Goal: Task Accomplishment & Management: Use online tool/utility

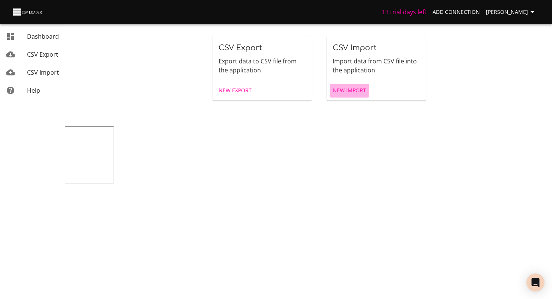
click at [353, 91] on span "New Import" at bounding box center [349, 90] width 33 height 9
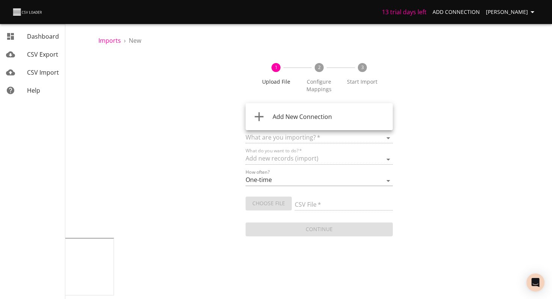
click at [303, 117] on body "13 trial days left Add Connection [PERSON_NAME] Dashboard CSV Export CSV Import…" at bounding box center [276, 149] width 552 height 299
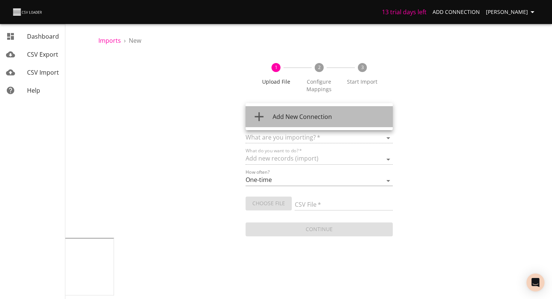
click at [306, 117] on span "Add New Connection" at bounding box center [302, 117] width 59 height 8
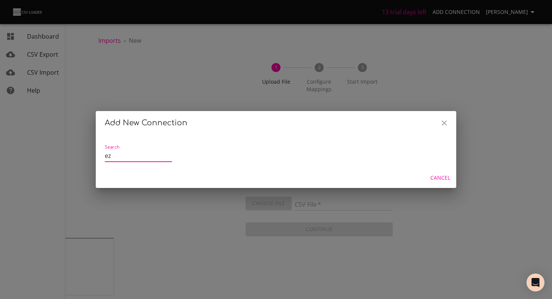
type input "e"
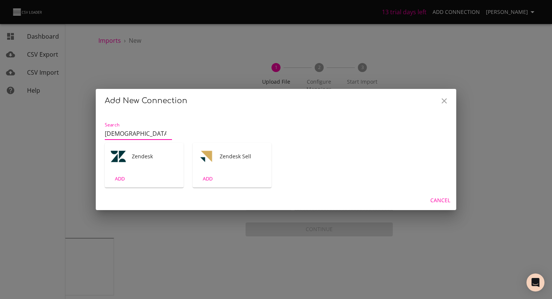
type input "[DEMOGRAPHIC_DATA]"
click at [139, 151] on div "Zendesk" at bounding box center [144, 156] width 79 height 27
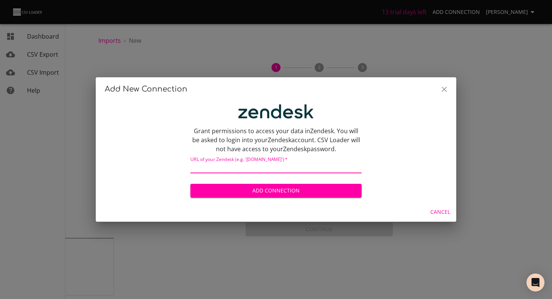
click at [246, 169] on input "text" at bounding box center [275, 168] width 171 height 11
type input "[DOMAIN_NAME]"
click at [190, 184] on button "Add Connection" at bounding box center [275, 191] width 171 height 14
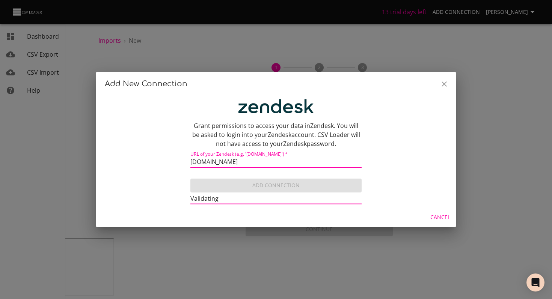
click at [202, 131] on p "Grant permissions to access your data in Zendesk . You will be asked to login i…" at bounding box center [275, 134] width 171 height 27
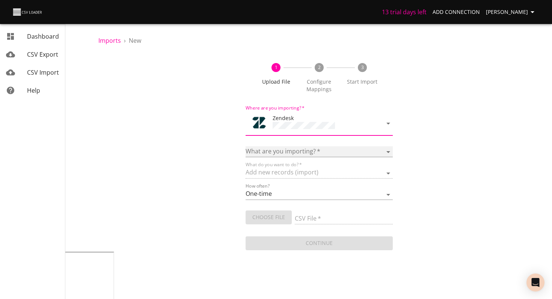
click at [277, 150] on select "Article categories Articles Comments Organizations Ticket forms Tickets Users" at bounding box center [319, 151] width 147 height 11
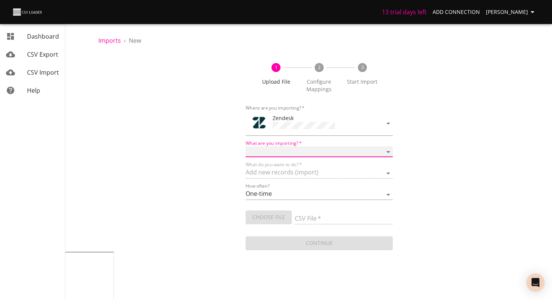
select select "articles"
click at [246, 146] on select "Article categories Articles Comments Organizations Ticket forms Tickets Users" at bounding box center [319, 151] width 147 height 11
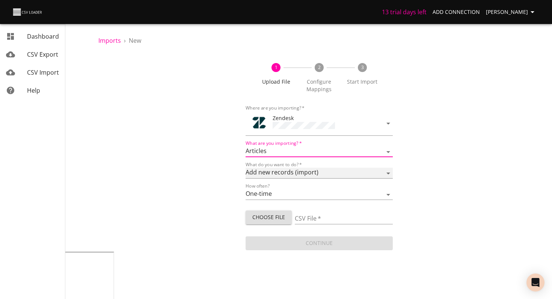
click at [296, 175] on select "Add new records (import) Update existing records (update) Add new and update ex…" at bounding box center [319, 173] width 147 height 11
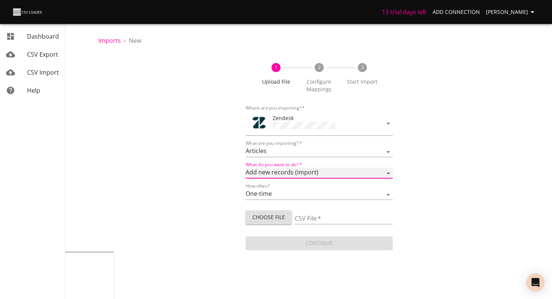
click at [246, 168] on select "Add new records (import) Update existing records (update) Add new and update ex…" at bounding box center [319, 173] width 147 height 11
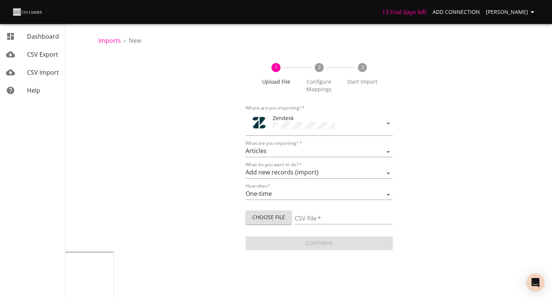
click at [293, 187] on div "How often? One-time Auto import" at bounding box center [319, 191] width 147 height 17
click at [287, 194] on select "One-time Auto import" at bounding box center [319, 194] width 147 height 11
click at [246, 189] on select "One-time Auto import" at bounding box center [319, 194] width 147 height 11
click at [276, 211] on button "Choose File" at bounding box center [269, 218] width 46 height 14
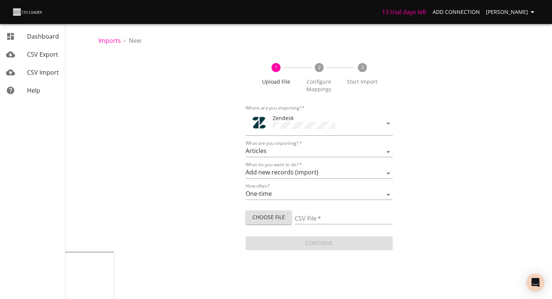
type input "zendeskimport-sampleKB-utility.csv"
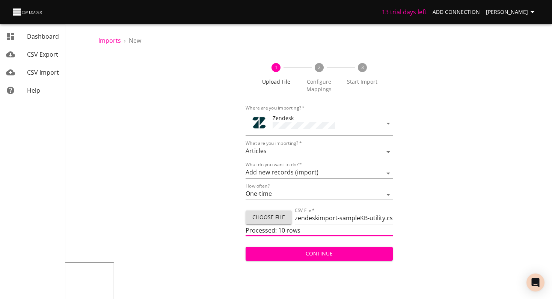
click at [330, 249] on span "Continue" at bounding box center [319, 253] width 135 height 9
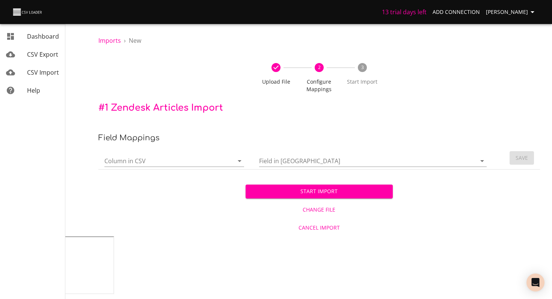
click at [222, 166] on div at bounding box center [174, 161] width 140 height 12
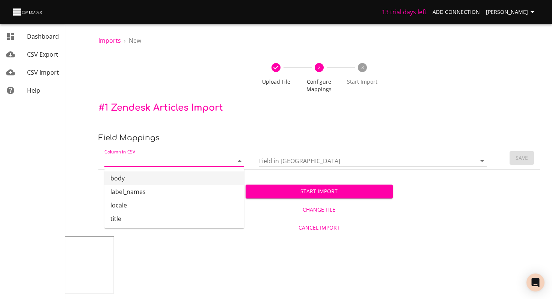
click at [195, 175] on li "body" at bounding box center [174, 179] width 140 height 14
type input "body"
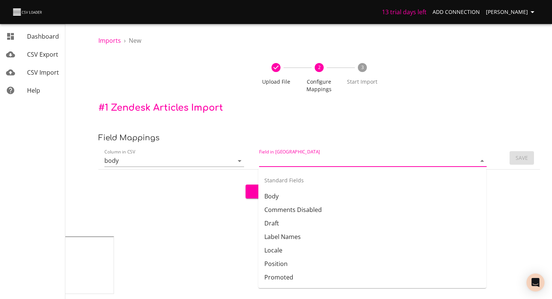
click at [271, 162] on input "Field in [GEOGRAPHIC_DATA]" at bounding box center [361, 161] width 205 height 12
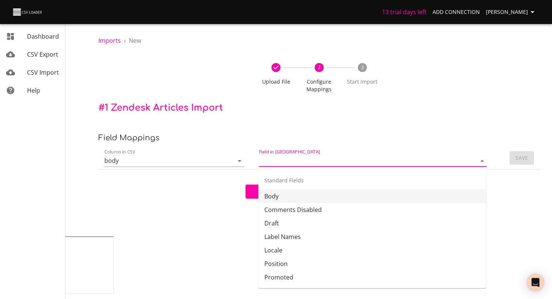
click at [274, 192] on li "Body" at bounding box center [372, 197] width 228 height 14
type input "Body"
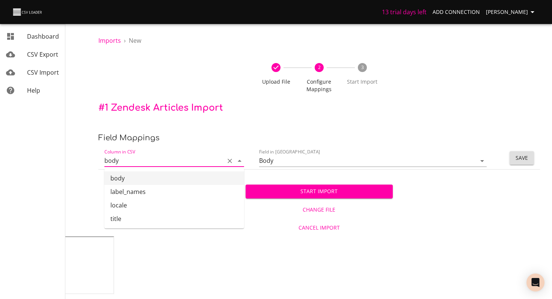
click at [187, 156] on input "body" at bounding box center [162, 161] width 116 height 12
click at [192, 157] on input "body" at bounding box center [162, 161] width 116 height 12
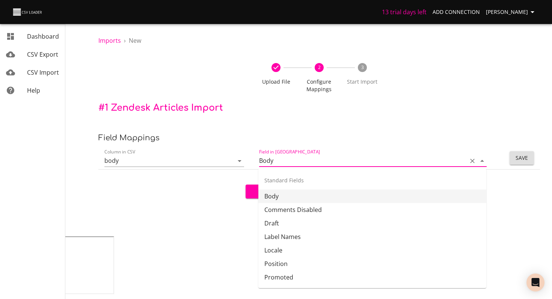
click at [431, 162] on input "Body" at bounding box center [361, 161] width 205 height 12
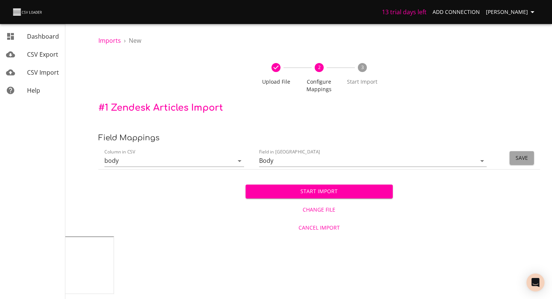
click at [530, 158] on button "Save" at bounding box center [522, 158] width 24 height 14
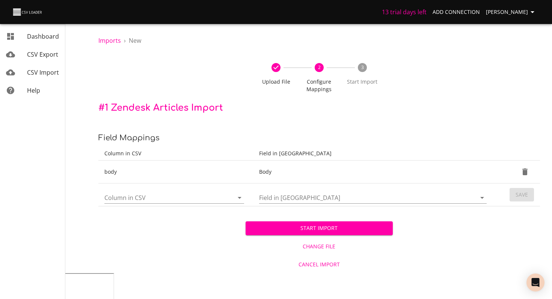
click at [193, 184] on td "Column in CSV" at bounding box center [175, 195] width 155 height 23
click at [189, 188] on div "Column in CSV" at bounding box center [174, 195] width 140 height 18
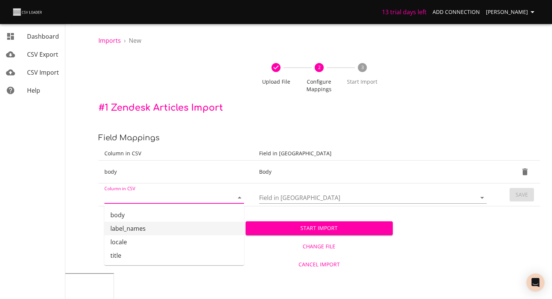
click at [154, 228] on li "label_names" at bounding box center [174, 229] width 140 height 14
type input "label_names"
click at [272, 202] on input "Field in [GEOGRAPHIC_DATA]" at bounding box center [361, 198] width 205 height 12
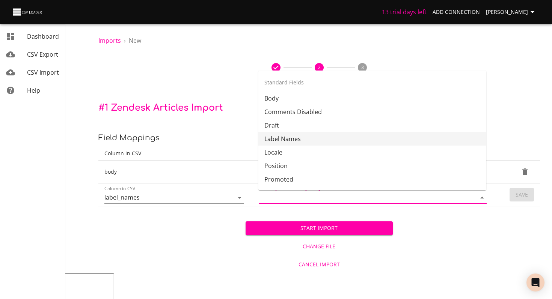
click at [296, 141] on li "Label Names" at bounding box center [372, 139] width 228 height 14
type input "Label Names"
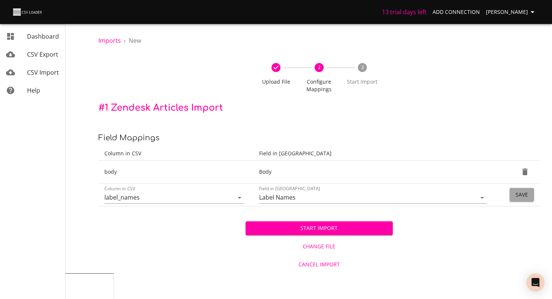
click at [515, 197] on button "Save" at bounding box center [522, 195] width 24 height 14
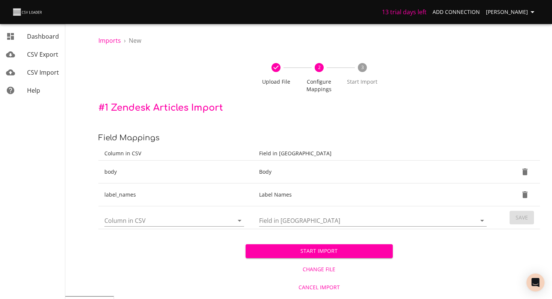
click at [155, 211] on div "Column in CSV" at bounding box center [174, 218] width 140 height 18
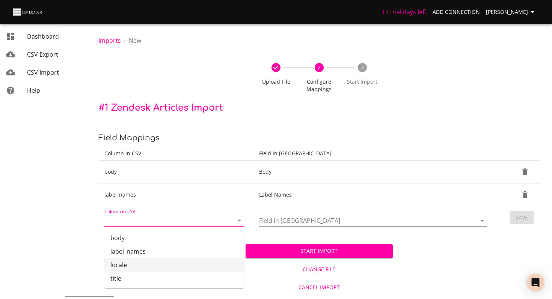
click at [154, 262] on li "locale" at bounding box center [174, 265] width 140 height 14
type input "locale"
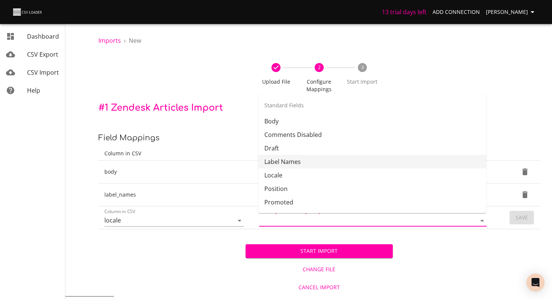
click at [288, 222] on input "Field in [GEOGRAPHIC_DATA]" at bounding box center [361, 221] width 205 height 12
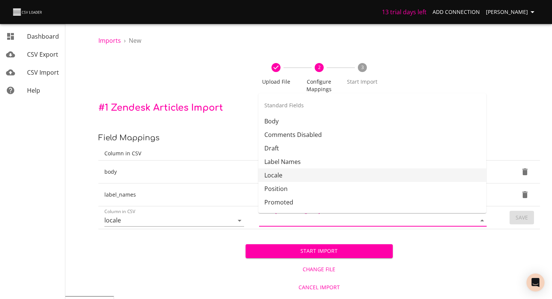
click at [312, 173] on li "Locale" at bounding box center [372, 176] width 228 height 14
type input "Locale"
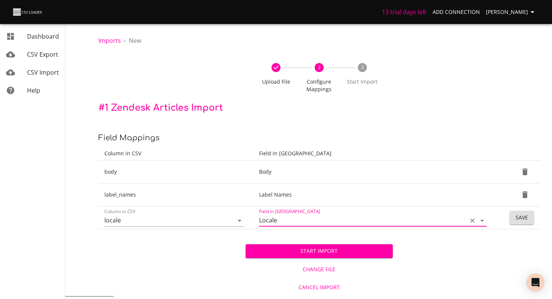
click at [524, 220] on span "Save" at bounding box center [522, 217] width 12 height 9
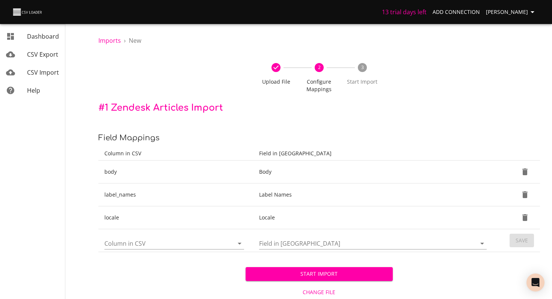
click at [180, 244] on input "Column in CSV" at bounding box center [162, 244] width 116 height 12
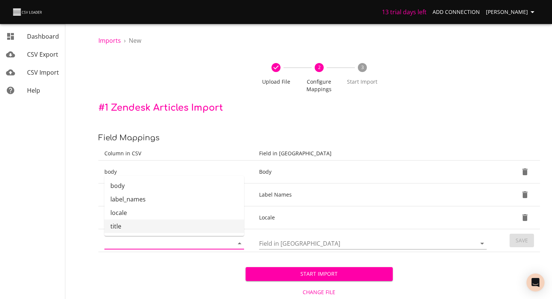
click at [180, 229] on li "title" at bounding box center [174, 227] width 140 height 14
type input "title"
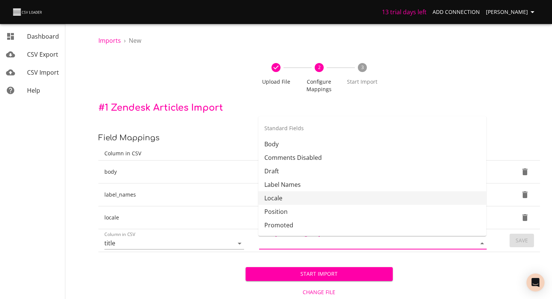
click at [293, 246] on input "Field in [GEOGRAPHIC_DATA]" at bounding box center [361, 244] width 205 height 12
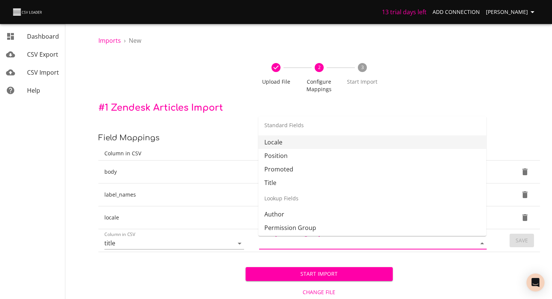
scroll to position [58, 0]
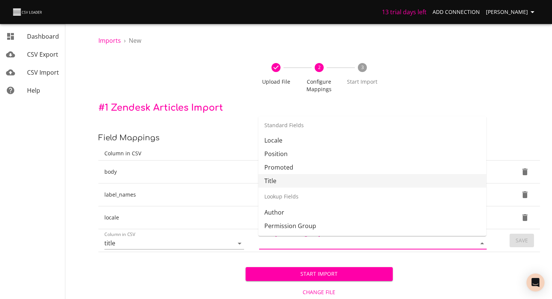
click at [294, 181] on li "Title" at bounding box center [372, 181] width 228 height 14
type input "Title"
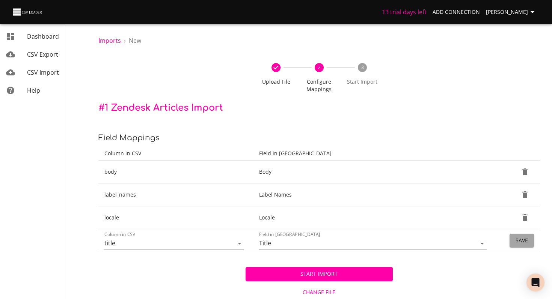
click at [520, 241] on span "Save" at bounding box center [522, 240] width 12 height 9
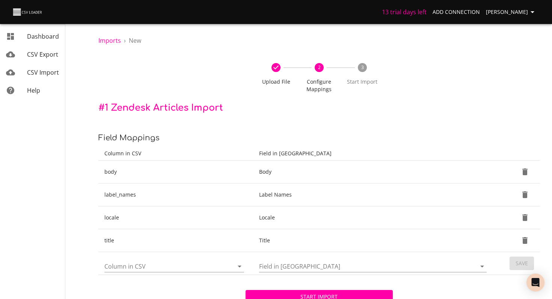
scroll to position [42, 0]
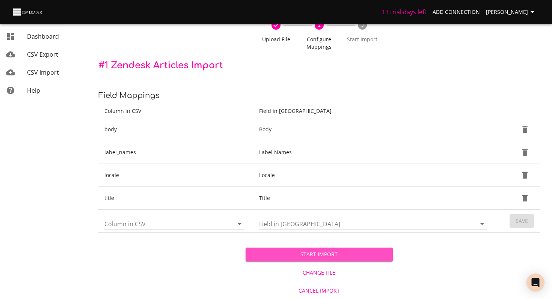
click at [326, 256] on span "Start Import" at bounding box center [319, 254] width 135 height 9
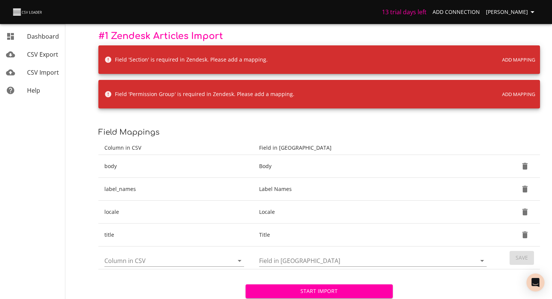
scroll to position [75, 0]
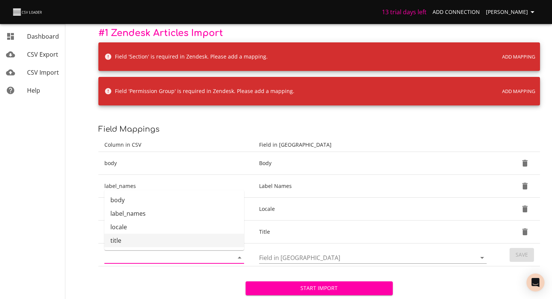
click at [216, 260] on input "Column in CSV" at bounding box center [162, 258] width 116 height 12
click at [257, 259] on td "Field in [GEOGRAPHIC_DATA]" at bounding box center [374, 255] width 243 height 23
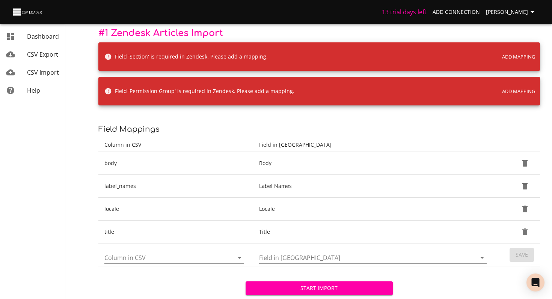
click at [271, 258] on input "Field in [GEOGRAPHIC_DATA]" at bounding box center [361, 258] width 205 height 12
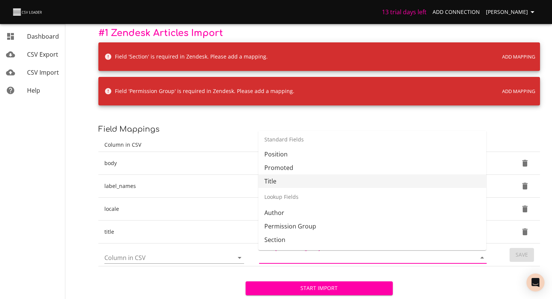
scroll to position [84, 0]
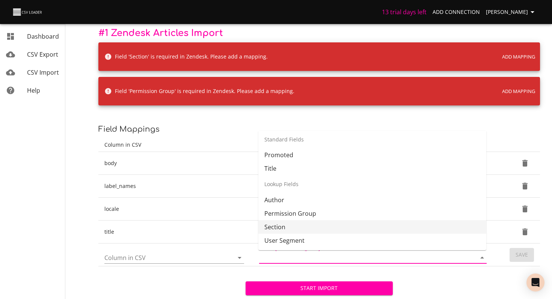
click at [290, 230] on li "Section" at bounding box center [372, 227] width 228 height 14
type input "Section"
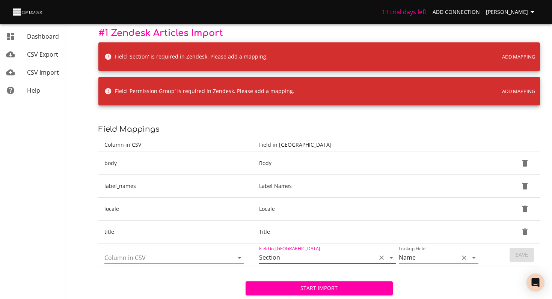
click at [429, 258] on input "Name" at bounding box center [427, 258] width 56 height 12
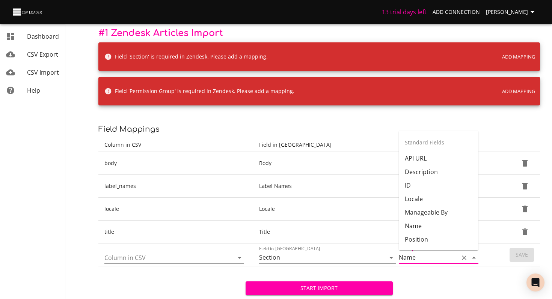
click at [429, 258] on input "Name" at bounding box center [427, 258] width 56 height 12
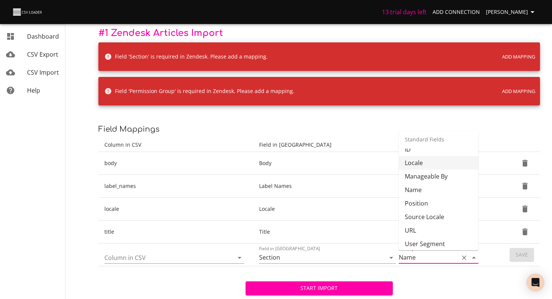
scroll to position [39, 0]
click at [190, 256] on input "Column in CSV" at bounding box center [162, 258] width 116 height 12
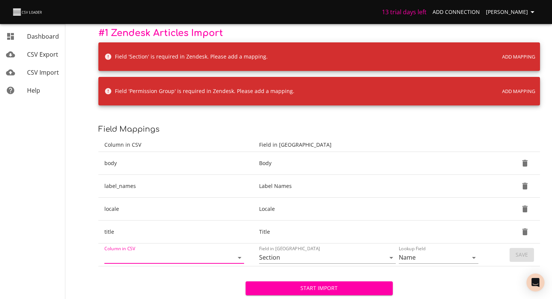
click at [190, 256] on input "Column in CSV" at bounding box center [162, 258] width 116 height 12
click at [188, 278] on div "Start Import Change File Cancel Import" at bounding box center [319, 300] width 442 height 67
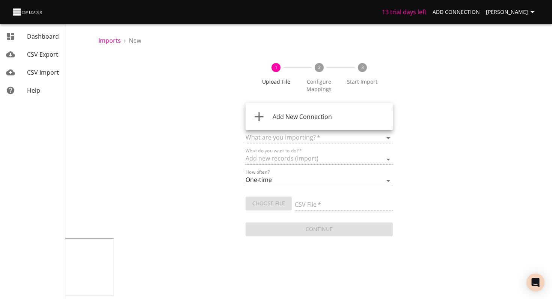
click at [319, 112] on body "13 trial days left Add Connection Cosimo D'Amicis Dashboard CSV Export CSV Impo…" at bounding box center [276, 149] width 552 height 299
click at [318, 115] on ul "Add New Connection" at bounding box center [319, 116] width 147 height 27
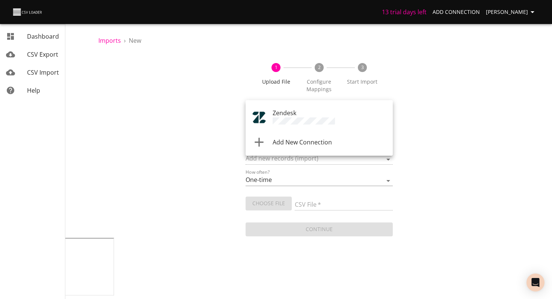
click at [314, 116] on div "Zendesk" at bounding box center [330, 118] width 114 height 18
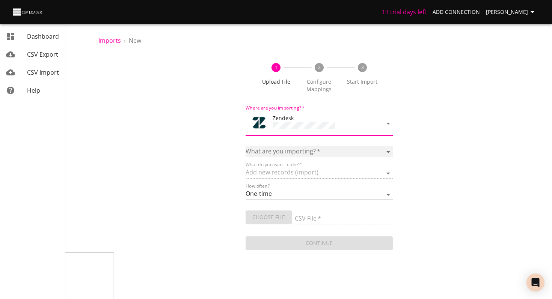
click at [301, 147] on select "Article categories Articles Comments Organizations Ticket forms Tickets Users" at bounding box center [319, 151] width 147 height 11
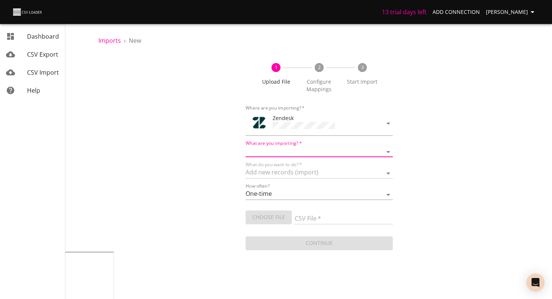
click at [308, 116] on body "13 trial days left Add Connection Cosimo D'Amicis Dashboard CSV Export CSV Impo…" at bounding box center [276, 149] width 552 height 299
click at [304, 144] on div "What are you importing?   * Article categories Articles Comments Organizations …" at bounding box center [319, 148] width 147 height 17
click at [303, 150] on select "Article categories Articles Comments Organizations Ticket forms Tickets Users" at bounding box center [319, 151] width 147 height 11
select select "articles"
click at [246, 146] on select "Article categories Articles Comments Organizations Ticket forms Tickets Users" at bounding box center [319, 151] width 147 height 11
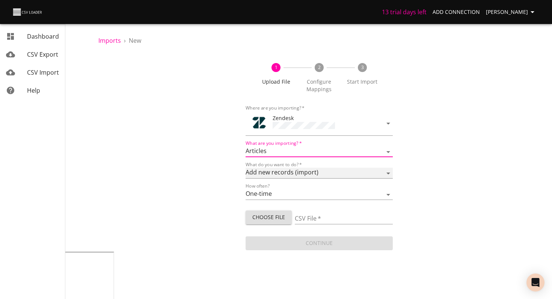
click at [303, 171] on select "Add new records (import) Update existing records (update) Add new and update ex…" at bounding box center [319, 173] width 147 height 11
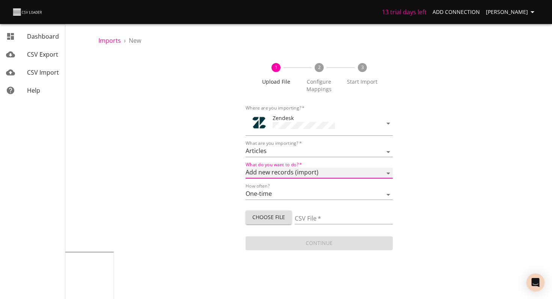
click at [246, 168] on select "Add new records (import) Update existing records (update) Add new and update ex…" at bounding box center [319, 173] width 147 height 11
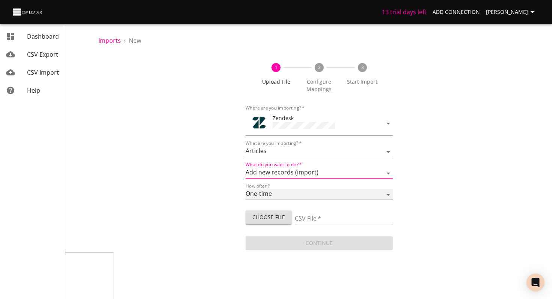
click at [295, 191] on select "One-time Auto import" at bounding box center [319, 194] width 147 height 11
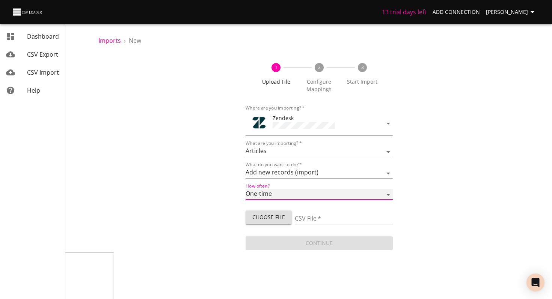
click at [246, 189] on select "One-time Auto import" at bounding box center [319, 194] width 147 height 11
click at [270, 214] on span "Choose File" at bounding box center [269, 217] width 34 height 9
click at [277, 213] on span "Choose File" at bounding box center [269, 217] width 34 height 9
type input "zendeskimport-sampleKB-utility.csv"
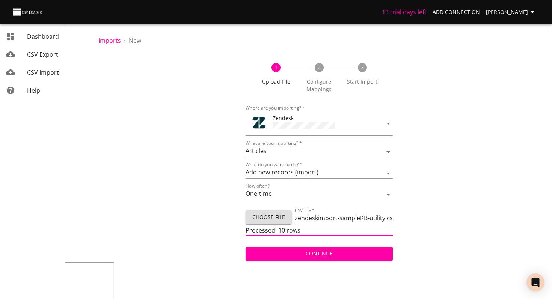
click at [312, 256] on span "Continue" at bounding box center [319, 253] width 135 height 9
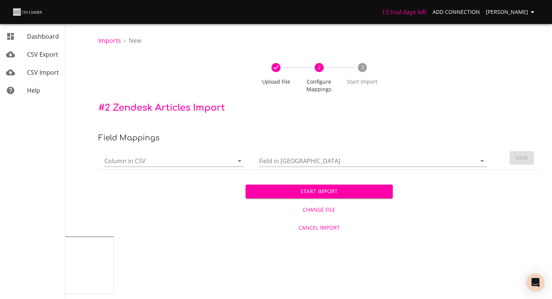
click at [232, 163] on div at bounding box center [235, 161] width 20 height 11
click at [190, 148] on td "Column in CSV" at bounding box center [175, 158] width 155 height 23
click at [312, 210] on span "Change File" at bounding box center [319, 209] width 141 height 9
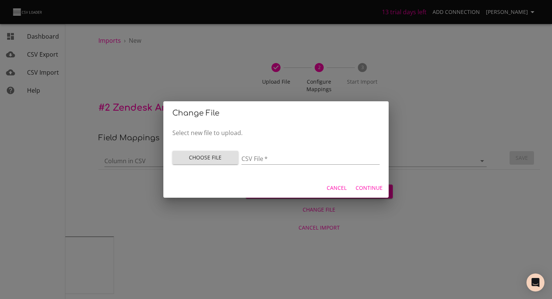
click at [219, 158] on span "Choose File" at bounding box center [205, 157] width 54 height 9
type input "zendeskimport-sampleKB-utility - zendeskimport-sampleKB-utility.csv"
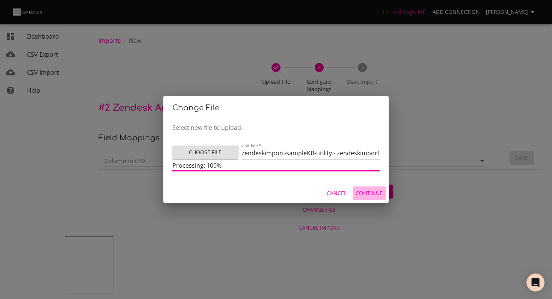
click at [374, 187] on button "Continue" at bounding box center [369, 194] width 33 height 14
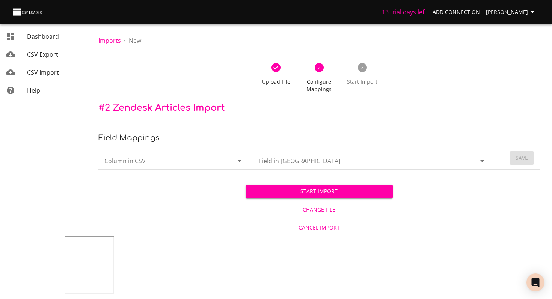
click at [198, 153] on div "Column in CSV" at bounding box center [174, 158] width 140 height 18
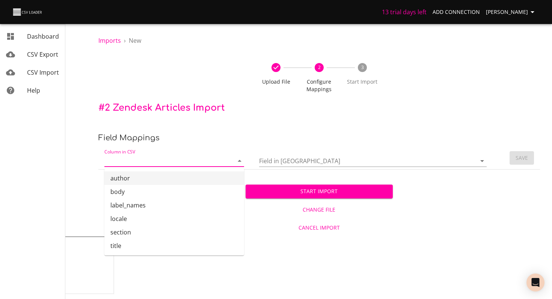
click at [184, 176] on li "author" at bounding box center [174, 179] width 140 height 14
type input "author"
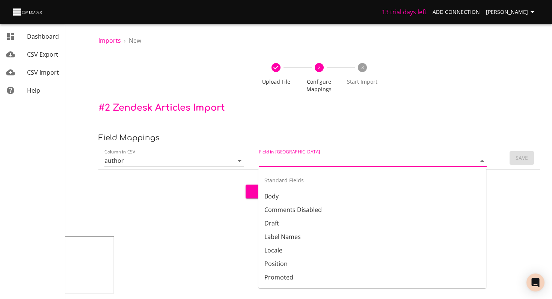
click at [267, 163] on input "Field in [GEOGRAPHIC_DATA]" at bounding box center [361, 161] width 205 height 12
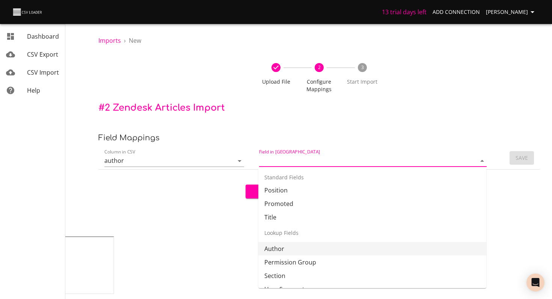
click at [280, 251] on li "Author" at bounding box center [372, 249] width 228 height 14
type input "Author"
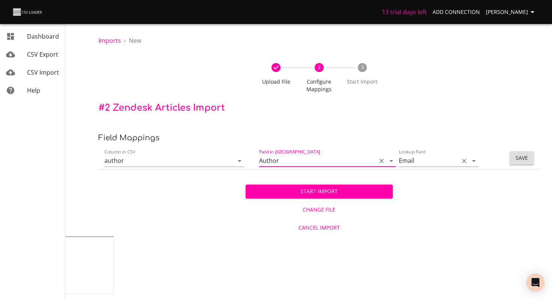
click at [441, 162] on input "Email" at bounding box center [427, 161] width 56 height 12
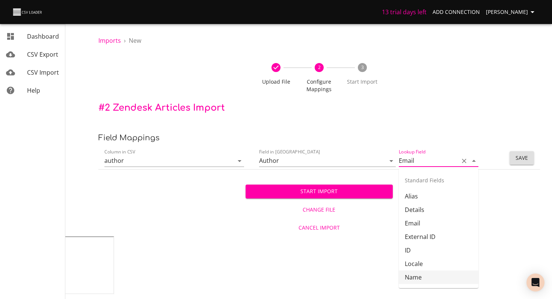
click at [422, 275] on li "Name" at bounding box center [439, 278] width 80 height 14
type input "Name"
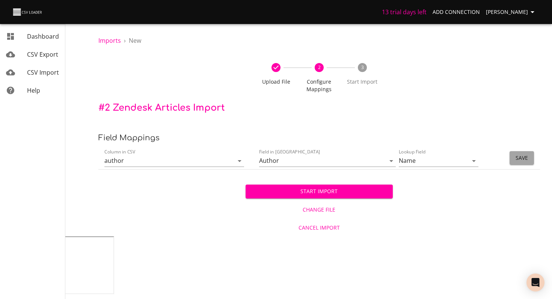
click at [523, 156] on span "Save" at bounding box center [522, 158] width 12 height 9
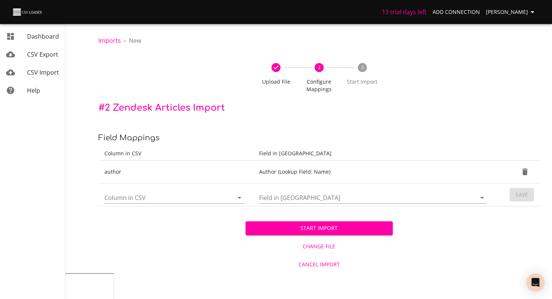
click at [152, 196] on input "Column in CSV" at bounding box center [162, 198] width 116 height 12
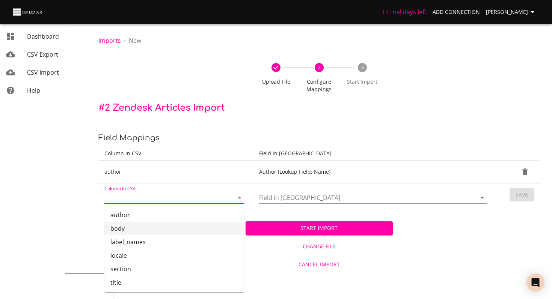
click at [143, 228] on li "body" at bounding box center [174, 229] width 140 height 14
type input "body"
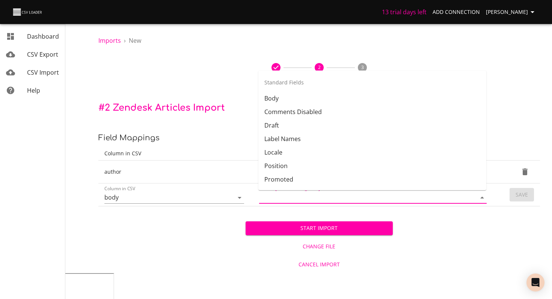
click at [289, 201] on input "Field in [GEOGRAPHIC_DATA]" at bounding box center [361, 198] width 205 height 12
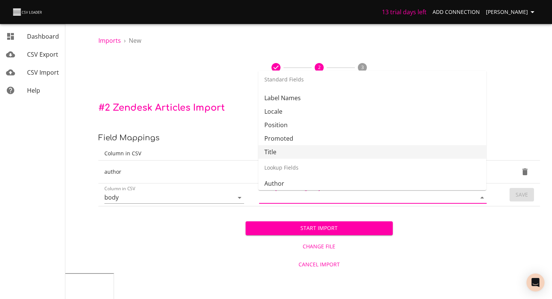
scroll to position [0, 0]
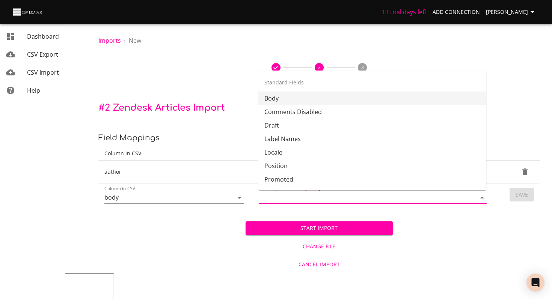
click at [290, 100] on li "Body" at bounding box center [372, 99] width 228 height 14
type input "Body"
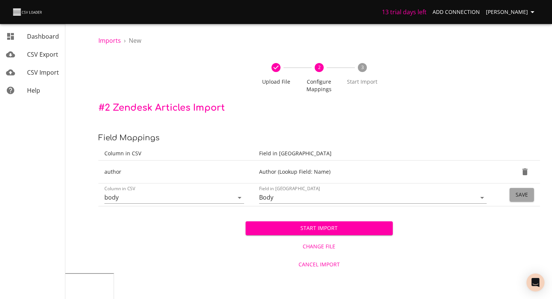
click at [525, 197] on span "Save" at bounding box center [522, 194] width 12 height 9
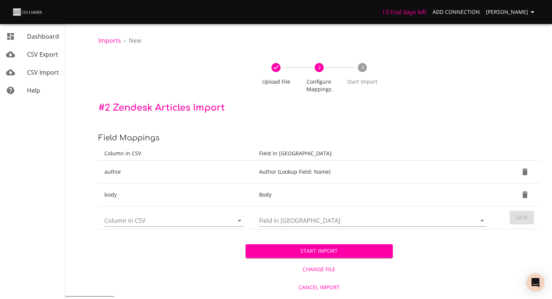
click at [178, 214] on div "Column in CSV" at bounding box center [174, 218] width 140 height 18
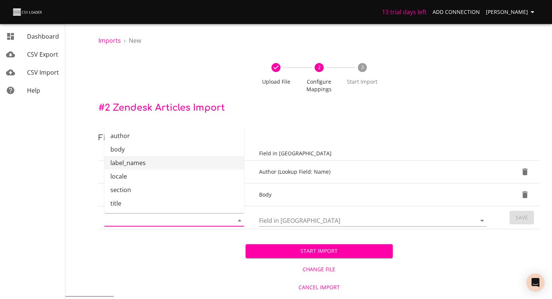
click at [171, 166] on li "label_names" at bounding box center [174, 163] width 140 height 14
type input "label_names"
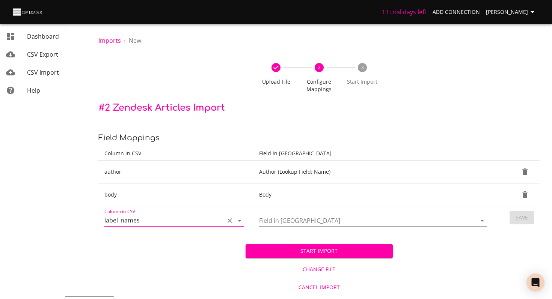
click at [321, 227] on td "Field in [GEOGRAPHIC_DATA]" at bounding box center [374, 218] width 243 height 23
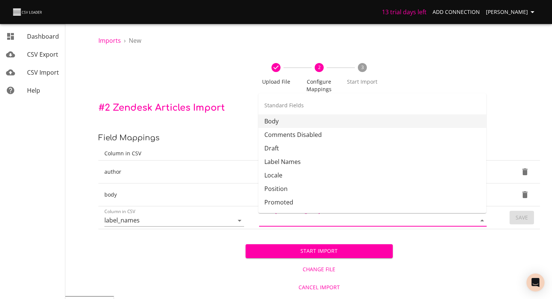
click at [324, 224] on input "Field in [GEOGRAPHIC_DATA]" at bounding box center [361, 221] width 205 height 12
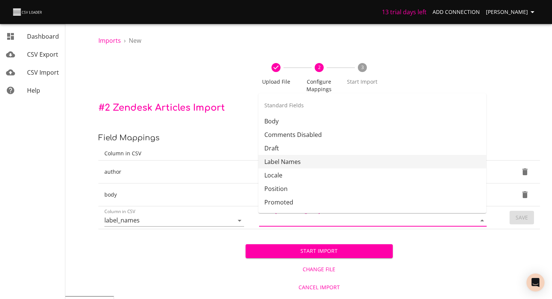
click at [311, 164] on li "Label Names" at bounding box center [372, 162] width 228 height 14
type input "Label Names"
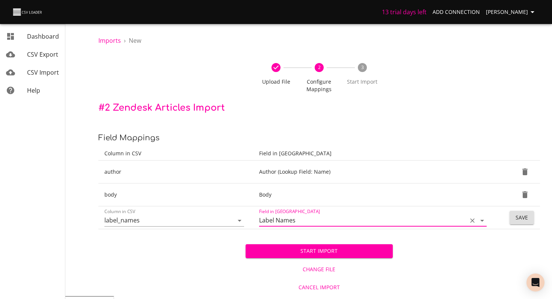
click at [529, 219] on button "Save" at bounding box center [522, 218] width 24 height 14
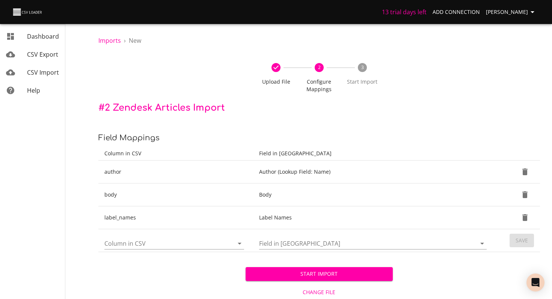
click at [210, 241] on input "Column in CSV" at bounding box center [162, 244] width 116 height 12
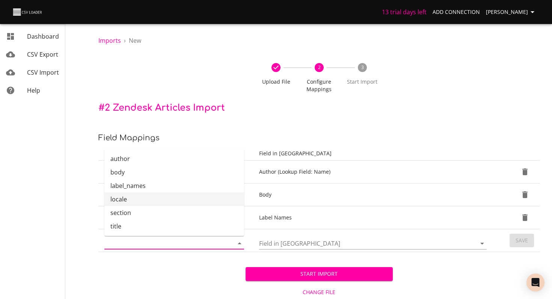
click at [202, 202] on li "locale" at bounding box center [174, 200] width 140 height 14
type input "locale"
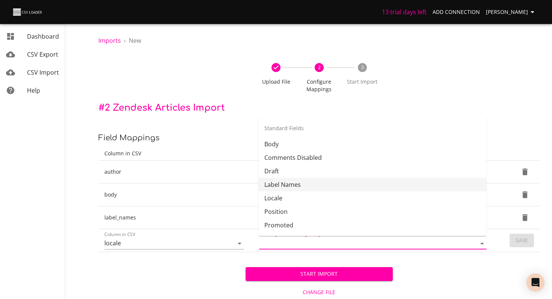
click at [311, 244] on input "Field in [GEOGRAPHIC_DATA]" at bounding box center [361, 244] width 205 height 12
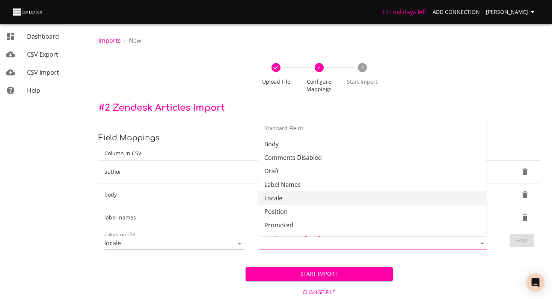
click at [303, 198] on li "Locale" at bounding box center [372, 199] width 228 height 14
type input "Locale"
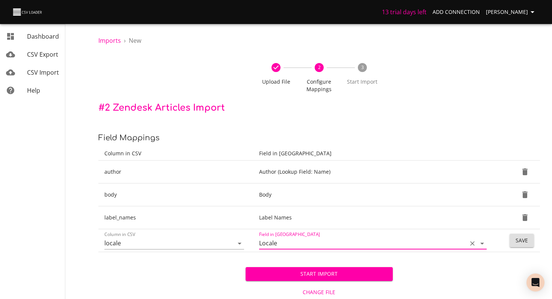
click at [513, 240] on button "Save" at bounding box center [522, 241] width 24 height 14
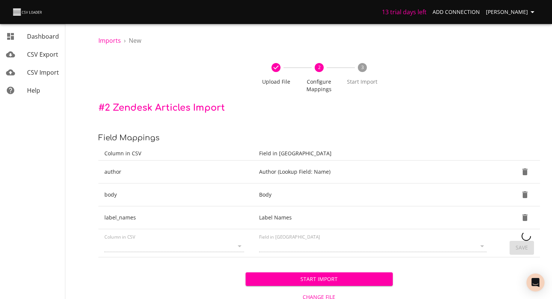
click at [197, 243] on tbody "author Author (Lookup Field: Name) body Body label_names Label Names Column in …" at bounding box center [319, 209] width 442 height 97
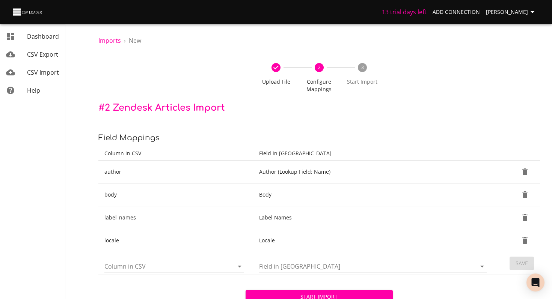
click at [184, 257] on div "Column in CSV" at bounding box center [174, 264] width 140 height 18
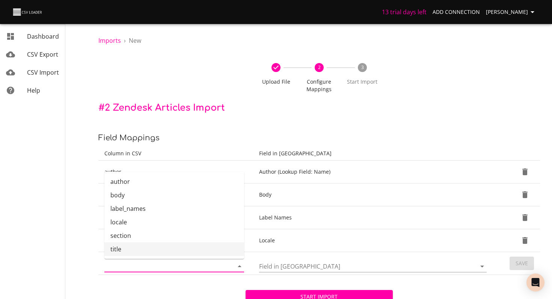
click at [182, 241] on li "section" at bounding box center [174, 236] width 140 height 14
type input "section"
click at [336, 269] on input "Field in [GEOGRAPHIC_DATA]" at bounding box center [361, 267] width 205 height 12
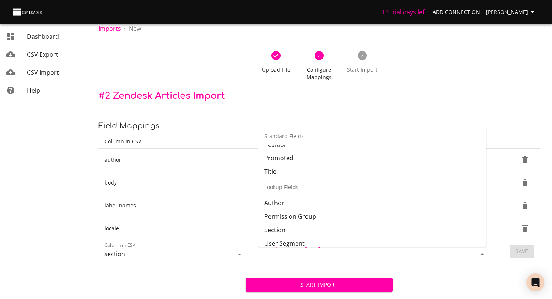
scroll to position [84, 0]
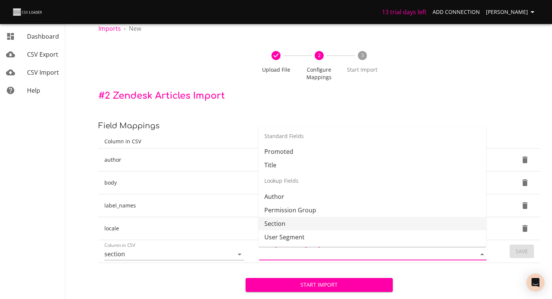
click at [295, 221] on li "Section" at bounding box center [372, 224] width 228 height 14
type input "Section"
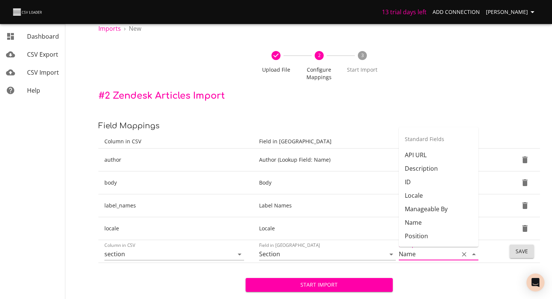
click at [439, 255] on input "Name" at bounding box center [427, 255] width 56 height 12
click at [502, 252] on td "Save" at bounding box center [518, 251] width 44 height 23
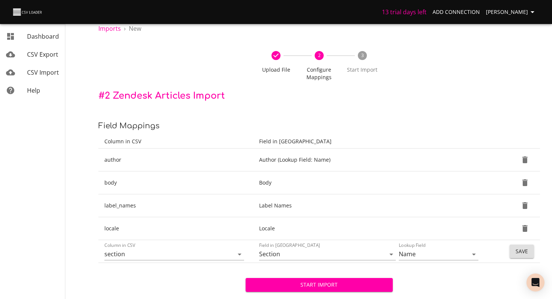
click at [516, 251] on span "Save" at bounding box center [522, 251] width 12 height 9
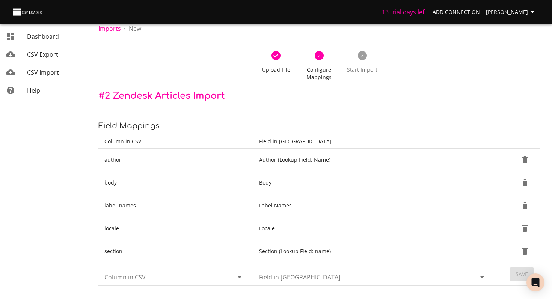
click at [208, 280] on input "Column in CSV" at bounding box center [162, 278] width 116 height 12
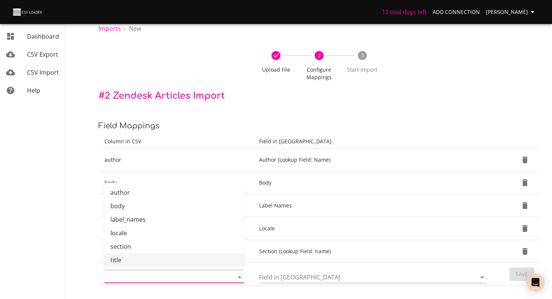
click at [203, 265] on li "title" at bounding box center [174, 260] width 140 height 14
type input "title"
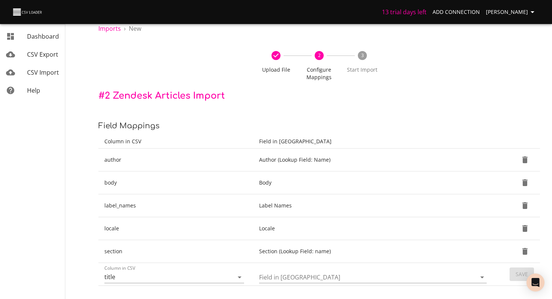
click at [322, 282] on input "Field in [GEOGRAPHIC_DATA]" at bounding box center [361, 278] width 205 height 12
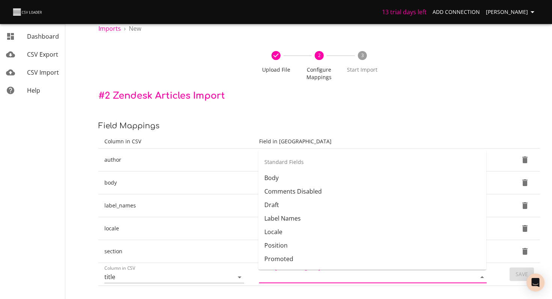
scroll to position [68, 0]
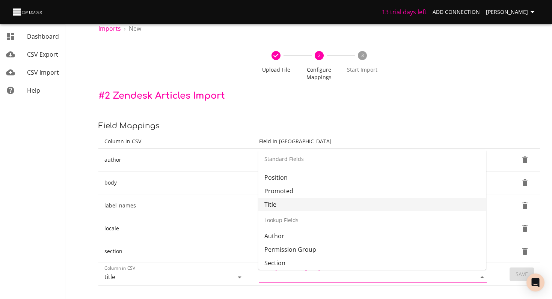
click at [294, 202] on li "Title" at bounding box center [372, 205] width 228 height 14
type input "Title"
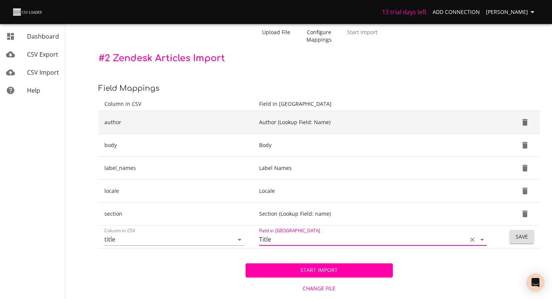
scroll to position [65, 0]
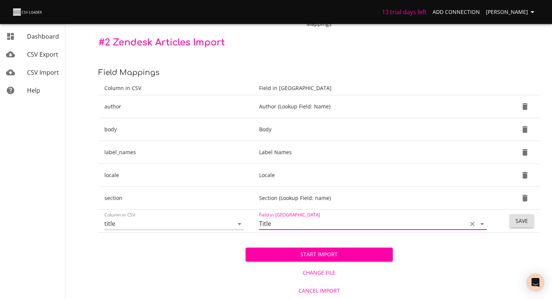
click at [527, 220] on span "Save" at bounding box center [522, 221] width 12 height 9
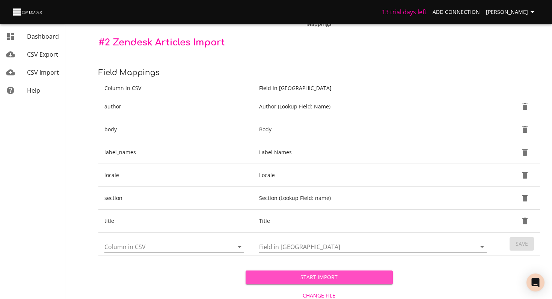
click at [319, 272] on button "Start Import" at bounding box center [319, 278] width 147 height 14
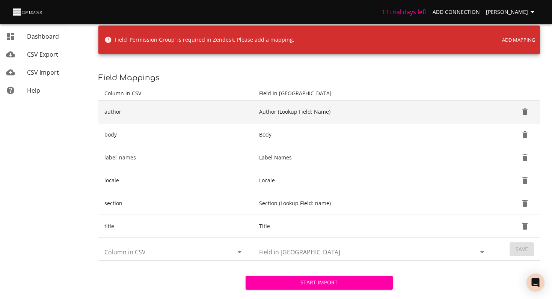
scroll to position [99, 0]
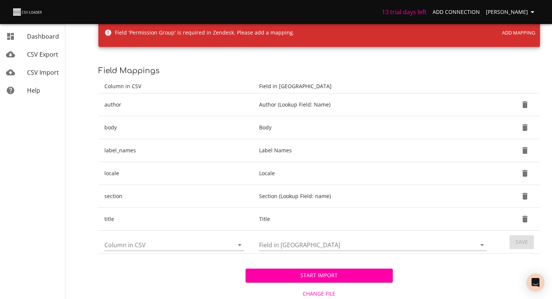
click at [205, 238] on div "Column in CSV" at bounding box center [174, 242] width 140 height 18
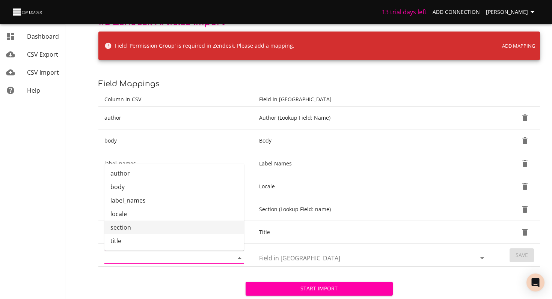
scroll to position [88, 0]
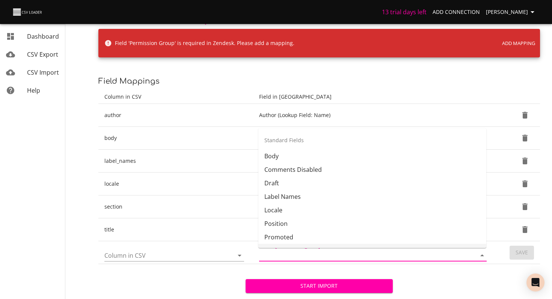
click at [275, 255] on input "Field in [GEOGRAPHIC_DATA]" at bounding box center [361, 256] width 205 height 12
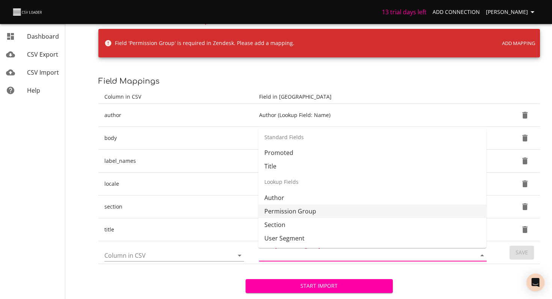
click at [288, 205] on li "Permission Group" at bounding box center [372, 212] width 228 height 14
type input "Permission Group"
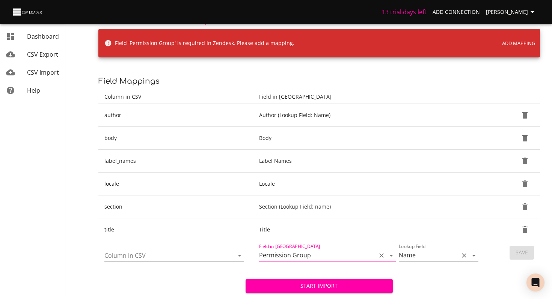
click at [445, 258] on input "Name" at bounding box center [427, 256] width 56 height 12
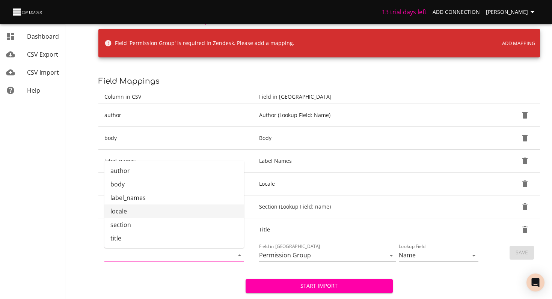
click at [206, 261] on input "Column in CSV" at bounding box center [162, 256] width 116 height 12
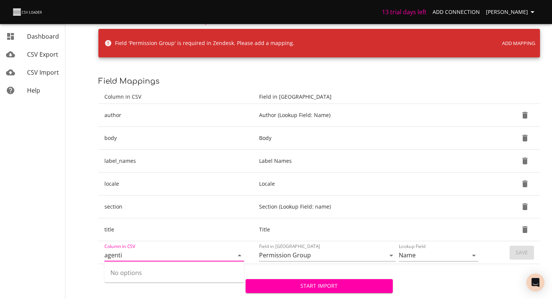
type input "agenti"
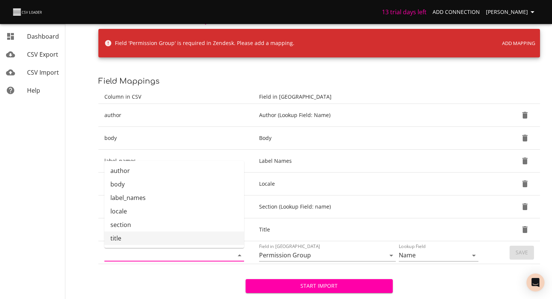
click at [152, 288] on div "Start Import Change File Cancel Import" at bounding box center [319, 297] width 442 height 67
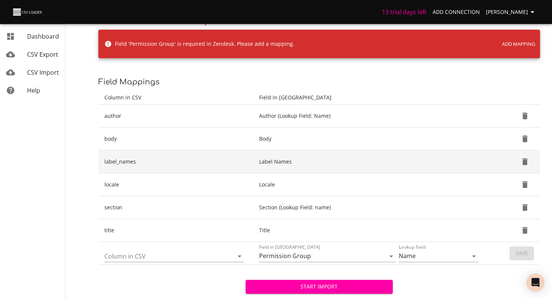
scroll to position [120, 0]
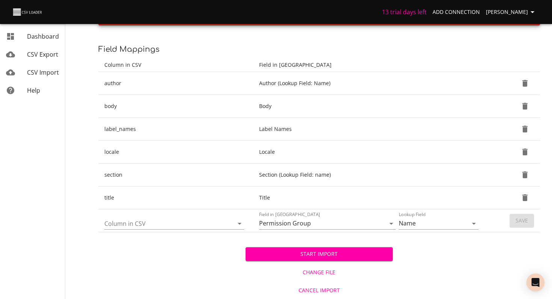
click at [326, 272] on span "Change File" at bounding box center [319, 272] width 141 height 9
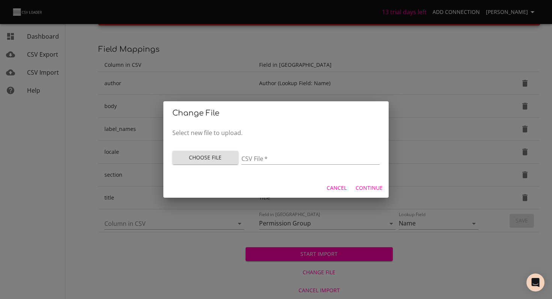
click at [206, 161] on span "Choose File" at bounding box center [205, 157] width 54 height 9
type input "zendeskimport-sampleKB-utility.csv"
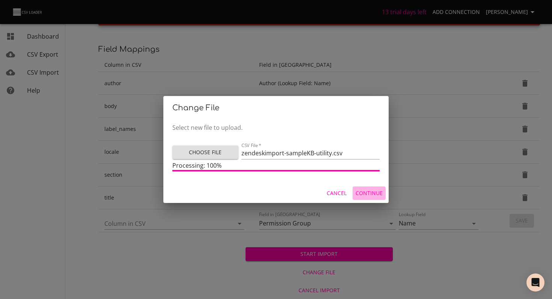
click at [376, 193] on span "Continue" at bounding box center [369, 193] width 27 height 9
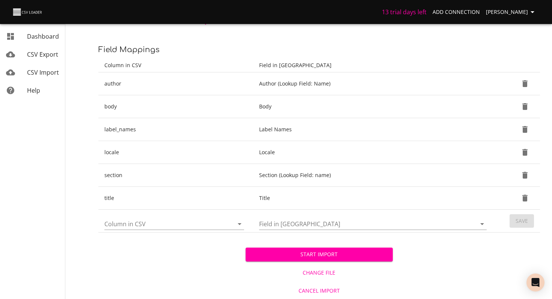
scroll to position [88, 0]
click at [196, 217] on div "Column in CSV" at bounding box center [174, 221] width 140 height 18
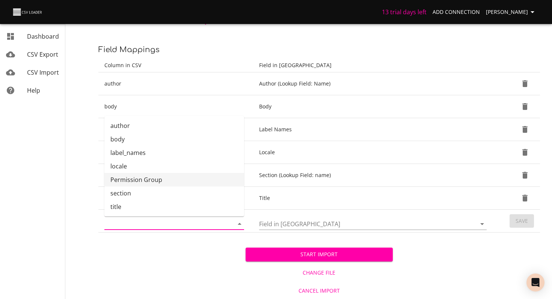
click at [189, 179] on li "Permission Group" at bounding box center [174, 180] width 140 height 14
type input "Permission Group"
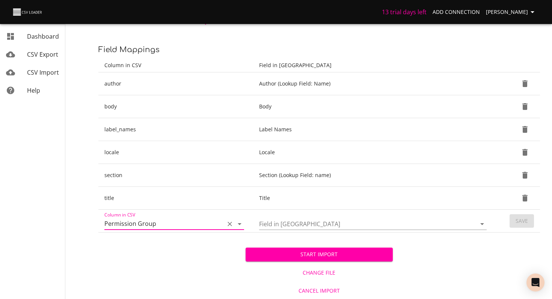
click at [279, 224] on input "Field in [GEOGRAPHIC_DATA]" at bounding box center [361, 224] width 205 height 12
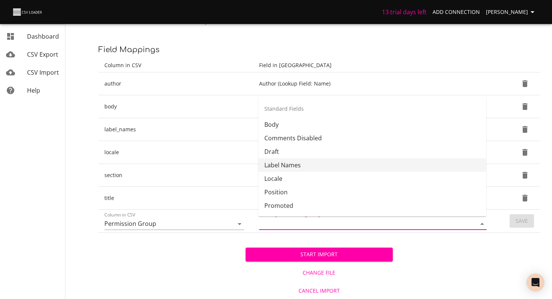
scroll to position [84, 0]
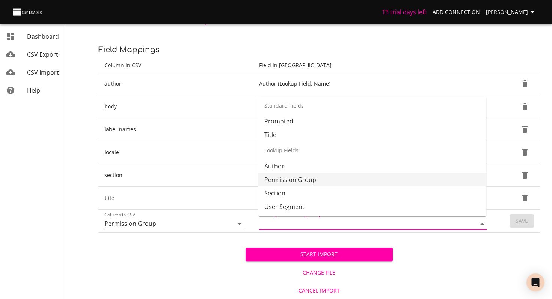
click at [314, 178] on li "Permission Group" at bounding box center [372, 180] width 228 height 14
type input "Permission Group"
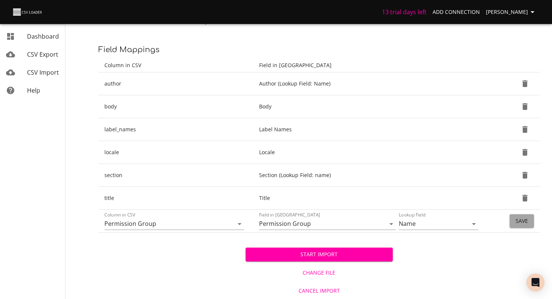
click at [531, 219] on button "Save" at bounding box center [522, 221] width 24 height 14
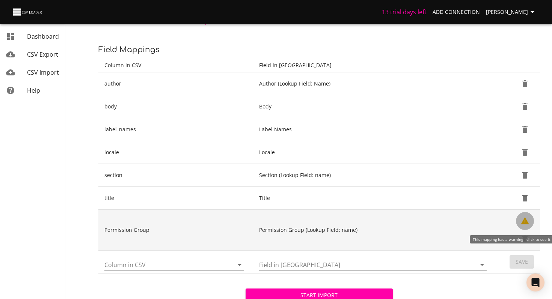
click at [522, 219] on icon "Show Warnings" at bounding box center [524, 221] width 9 height 9
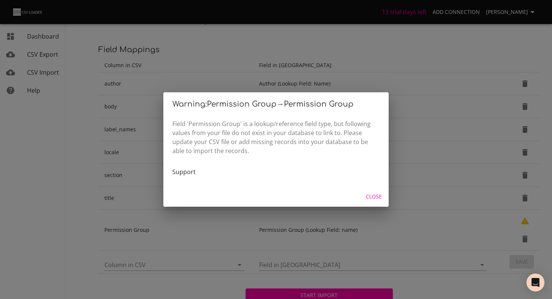
click at [373, 198] on span "Close" at bounding box center [374, 196] width 18 height 9
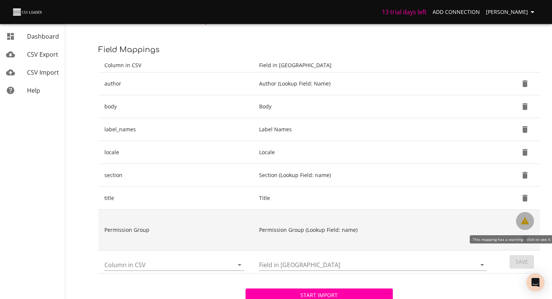
click at [528, 220] on icon "Show Warnings" at bounding box center [524, 221] width 9 height 9
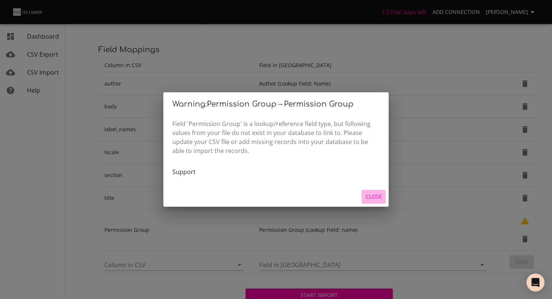
click at [377, 193] on span "Close" at bounding box center [374, 196] width 18 height 9
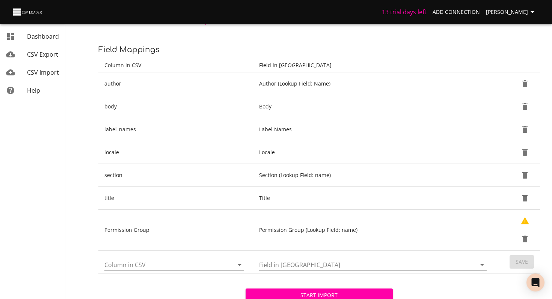
click at [335, 297] on span "Start Import" at bounding box center [319, 295] width 135 height 9
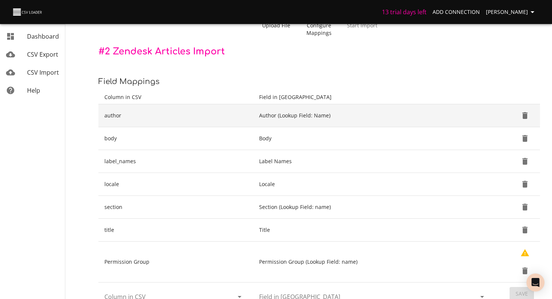
scroll to position [93, 0]
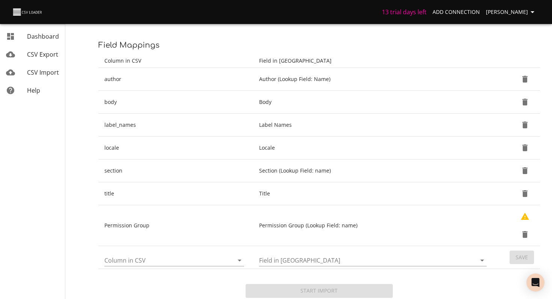
click at [309, 295] on div "Start Import" at bounding box center [319, 285] width 147 height 26
click at [316, 263] on input "Field in [GEOGRAPHIC_DATA]" at bounding box center [361, 261] width 205 height 12
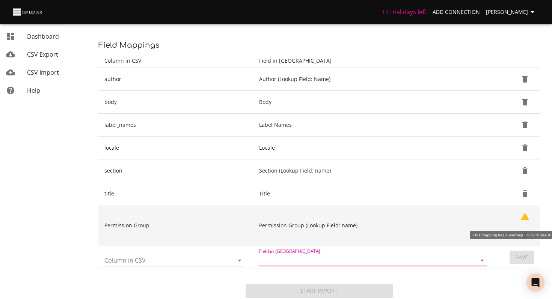
click at [520, 213] on icon "Show Warnings" at bounding box center [524, 216] width 9 height 9
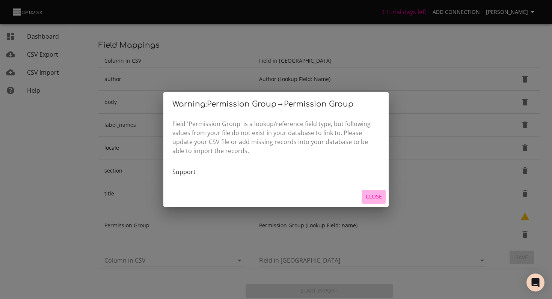
click at [376, 195] on span "Close" at bounding box center [374, 196] width 18 height 9
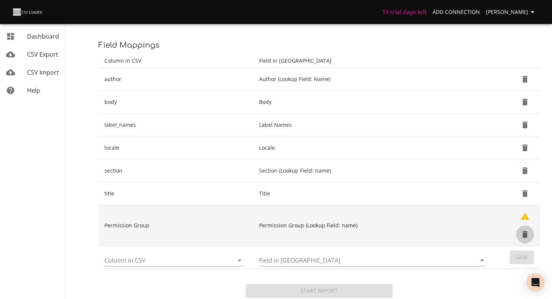
click at [525, 235] on icon "Delete" at bounding box center [524, 234] width 5 height 7
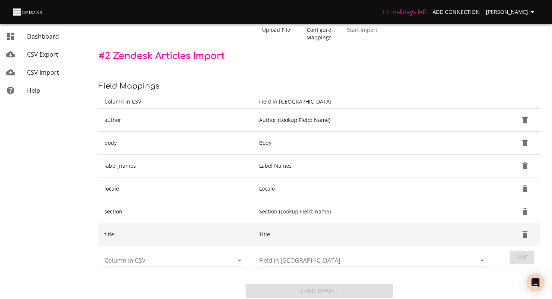
click at [215, 234] on td "title" at bounding box center [175, 234] width 155 height 23
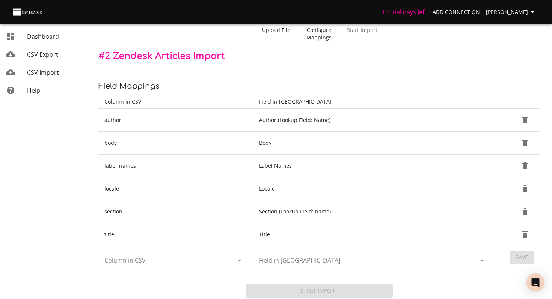
click at [195, 276] on div "Start Import" at bounding box center [319, 284] width 442 height 30
click at [198, 265] on input "Column in CSV" at bounding box center [162, 261] width 116 height 12
type input "l"
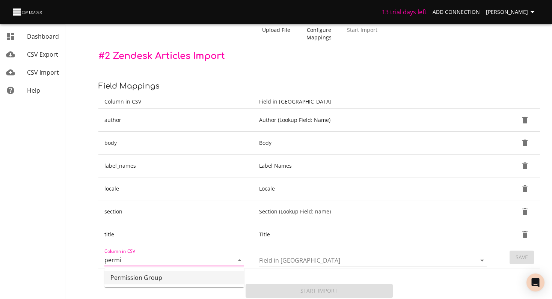
click at [193, 279] on li "Permission Group" at bounding box center [174, 278] width 140 height 14
type input "Permission Group"
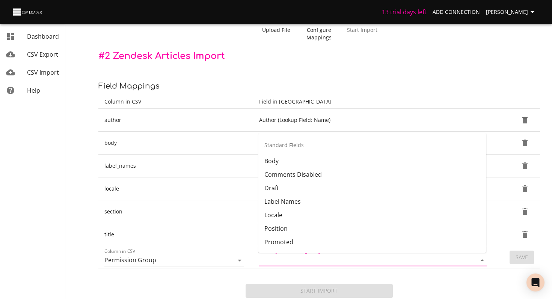
click at [280, 258] on input "Field in [GEOGRAPHIC_DATA]" at bounding box center [361, 261] width 205 height 12
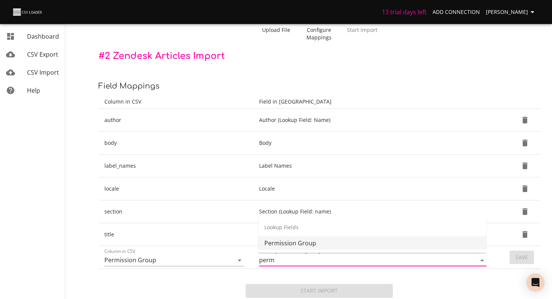
click at [293, 245] on li "Permission Group" at bounding box center [372, 244] width 228 height 14
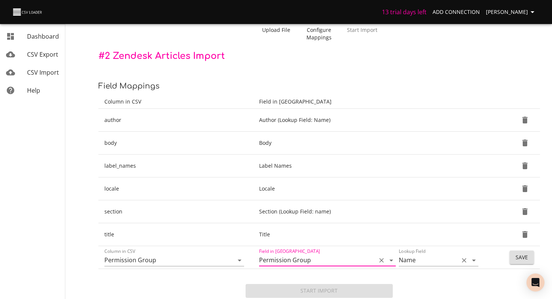
type input "Permission Group"
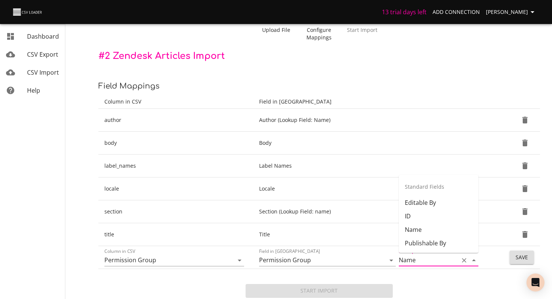
click at [416, 259] on input "Name" at bounding box center [427, 261] width 56 height 12
click at [429, 235] on li "Name" at bounding box center [439, 230] width 80 height 14
click at [524, 253] on span "Save" at bounding box center [522, 257] width 12 height 9
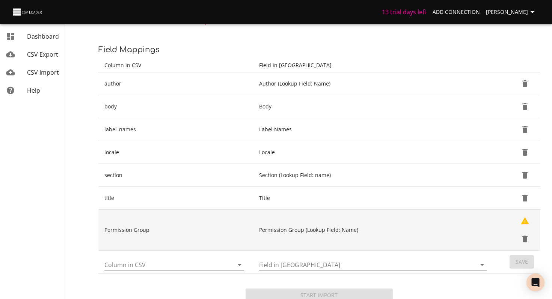
scroll to position [93, 0]
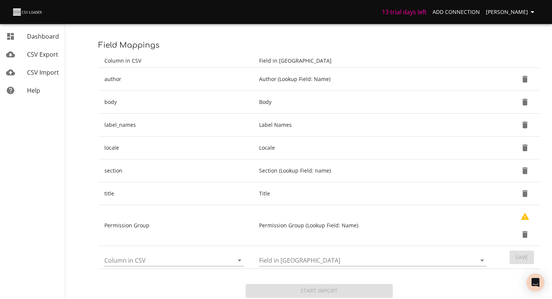
click at [337, 288] on div "Start Import" at bounding box center [319, 285] width 147 height 26
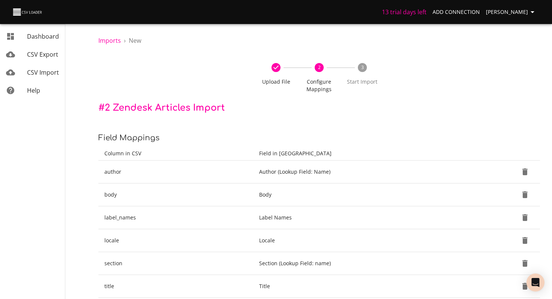
click at [325, 85] on span "Configure Mappings" at bounding box center [319, 85] width 37 height 15
click at [362, 64] on text "3" at bounding box center [362, 67] width 3 height 6
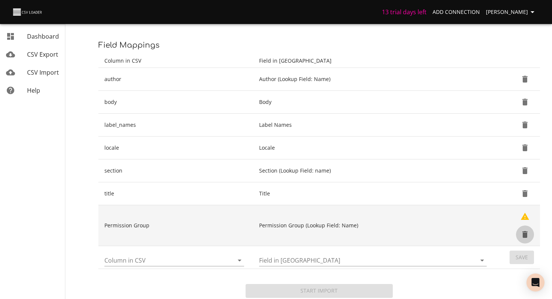
click at [521, 231] on icon "Delete" at bounding box center [524, 234] width 9 height 9
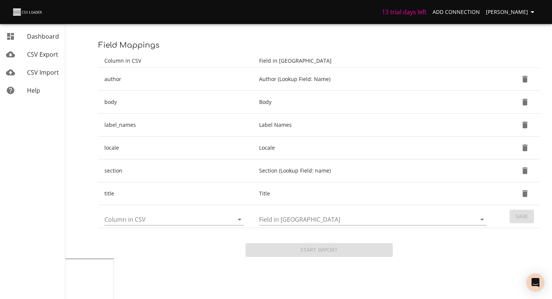
scroll to position [52, 0]
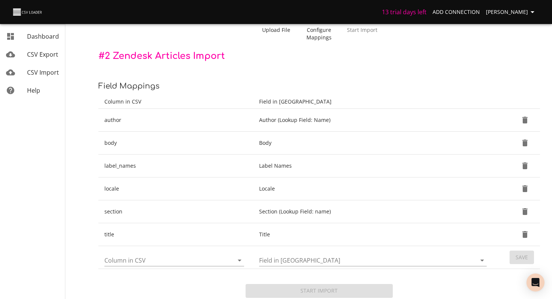
click at [356, 299] on div "Start Import" at bounding box center [319, 284] width 147 height 30
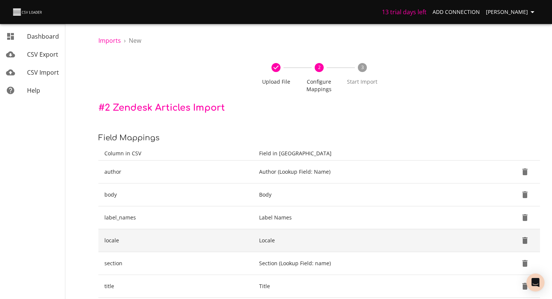
scroll to position [52, 0]
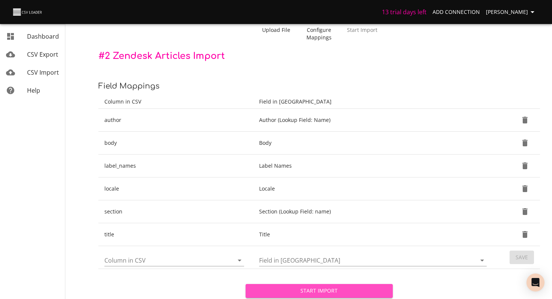
click at [318, 288] on span "Start Import" at bounding box center [319, 291] width 135 height 9
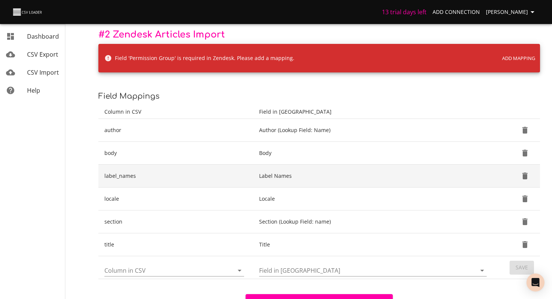
scroll to position [84, 0]
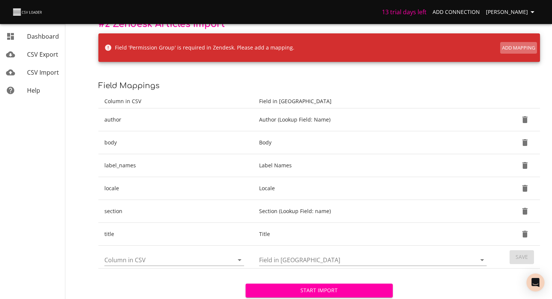
click at [526, 45] on span "Add Mapping" at bounding box center [518, 48] width 33 height 9
type input "Permission Group"
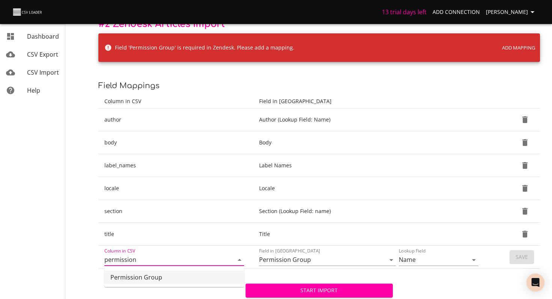
click at [196, 274] on li "Permission Group" at bounding box center [174, 278] width 140 height 14
type input "Permission Group"
click at [338, 292] on span "Start Import" at bounding box center [319, 290] width 135 height 9
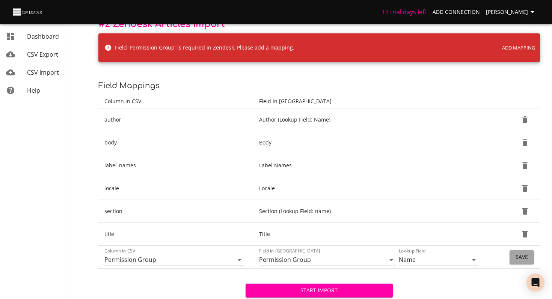
click at [519, 252] on button "Save" at bounding box center [522, 257] width 24 height 14
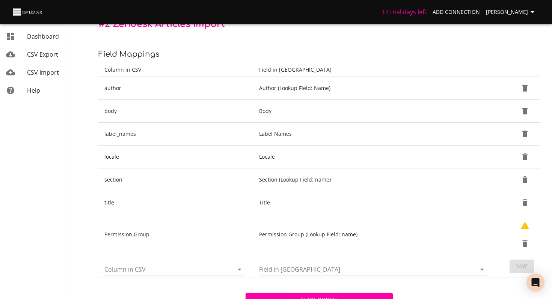
click at [370, 292] on div "Start Import" at bounding box center [319, 294] width 147 height 26
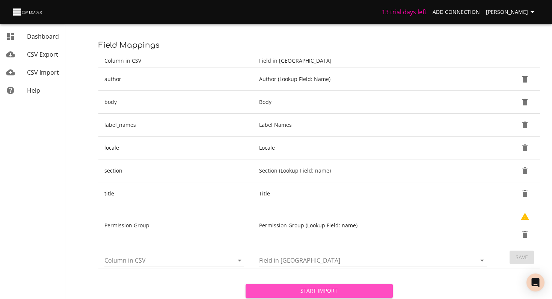
click at [354, 287] on span "Start Import" at bounding box center [319, 291] width 135 height 9
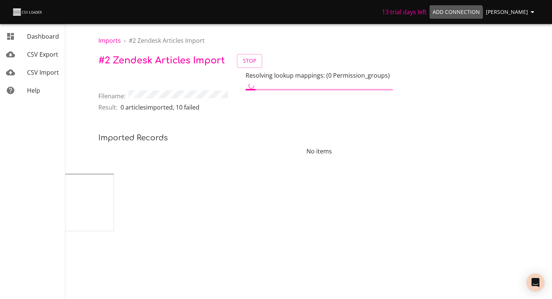
click at [447, 15] on span "Add Connection" at bounding box center [456, 12] width 47 height 9
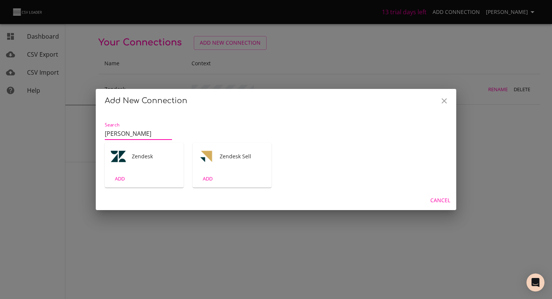
type input "[PERSON_NAME]"
click at [137, 171] on div "ADD" at bounding box center [144, 179] width 79 height 18
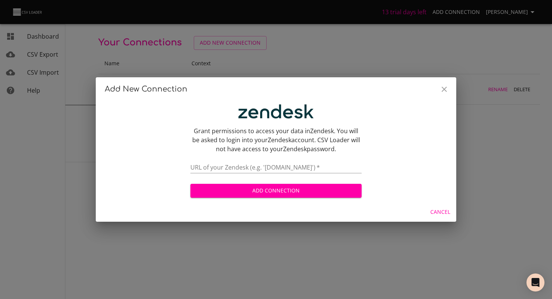
click at [248, 170] on input "text" at bounding box center [275, 168] width 171 height 11
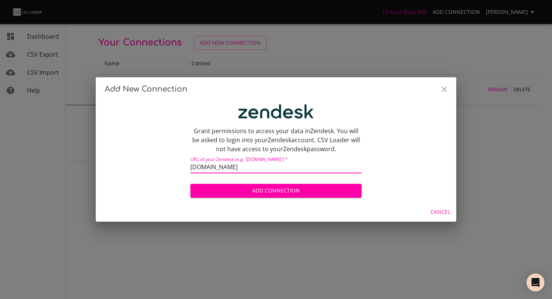
type input "[DOMAIN_NAME]"
click at [190, 184] on button "Add Connection" at bounding box center [275, 191] width 171 height 14
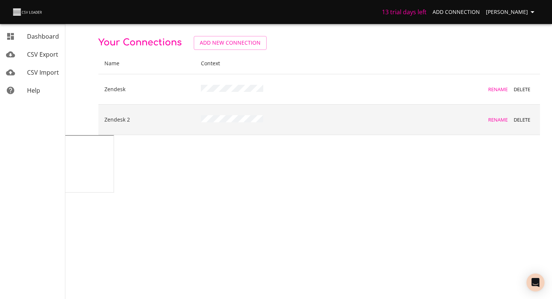
click at [526, 119] on span "Delete" at bounding box center [522, 120] width 20 height 9
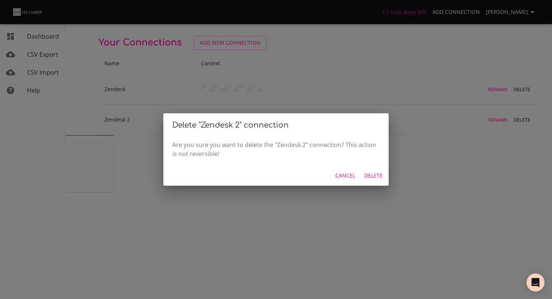
click at [352, 173] on span "Cancel" at bounding box center [345, 175] width 20 height 9
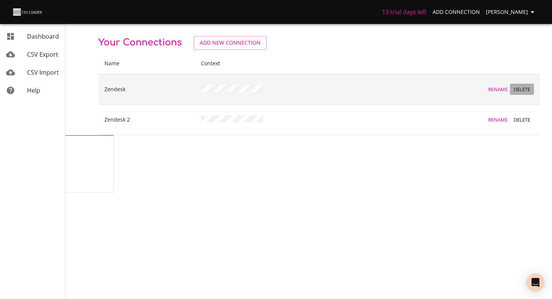
click at [523, 85] on span "Delete" at bounding box center [522, 89] width 20 height 9
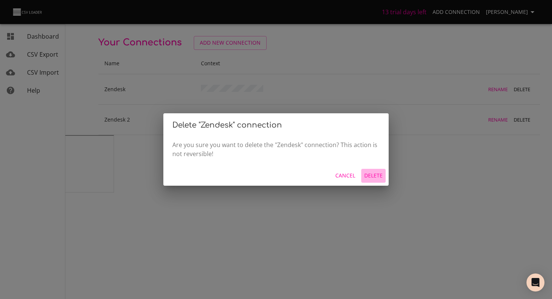
click at [377, 175] on span "Delete" at bounding box center [373, 175] width 18 height 9
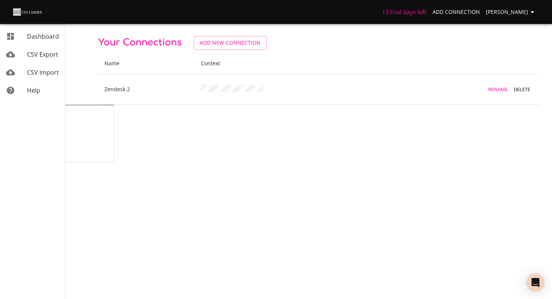
click at [37, 95] on link "Help" at bounding box center [32, 90] width 65 height 18
click at [46, 70] on span "CSV Import" at bounding box center [43, 72] width 32 height 8
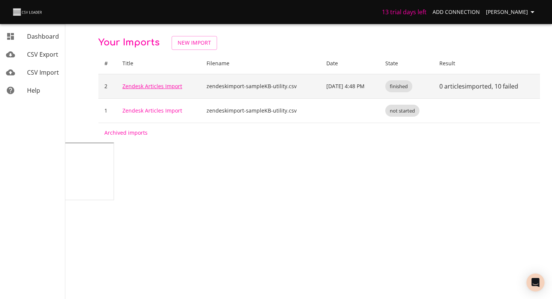
click at [158, 87] on link "Zendesk Articles Import" at bounding box center [152, 86] width 60 height 7
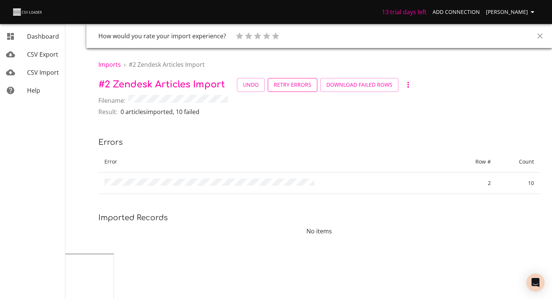
click at [290, 90] on link "Retry Errors" at bounding box center [293, 85] width 50 height 14
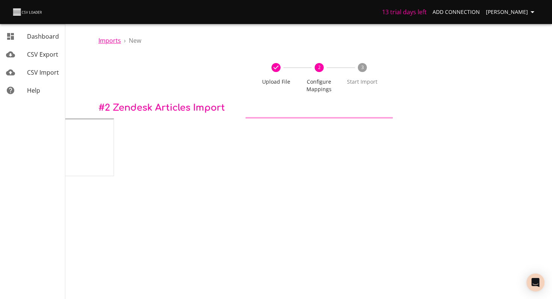
click at [113, 41] on span "Imports" at bounding box center [109, 40] width 23 height 8
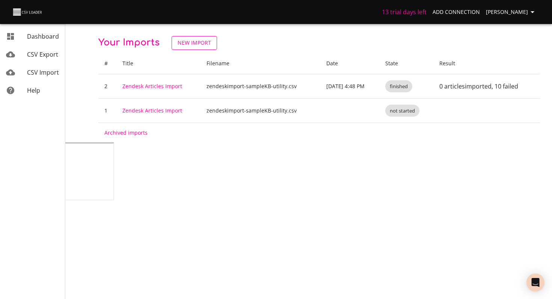
click at [201, 46] on span "New Import" at bounding box center [194, 42] width 33 height 9
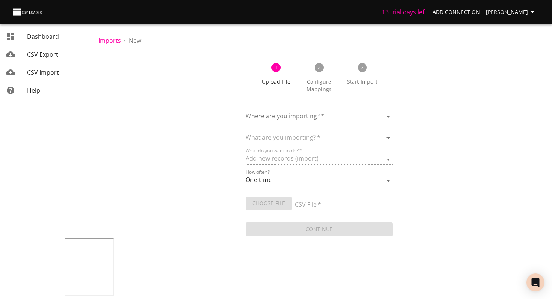
click at [322, 113] on body "13 trial days left Add Connection [PERSON_NAME] Dashboard CSV Export CSV Import…" at bounding box center [276, 149] width 552 height 299
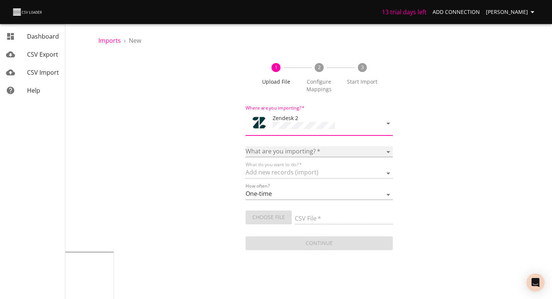
click at [311, 146] on select "Article categories Articles Comments Organizations Ticket forms Tickets Users" at bounding box center [319, 151] width 147 height 11
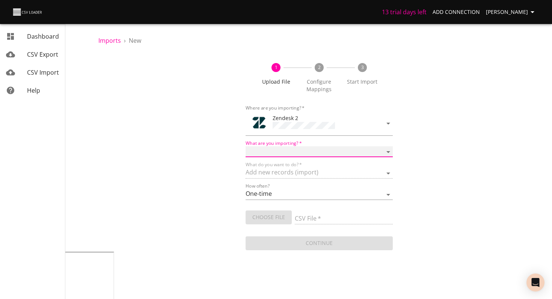
select select "articles"
click at [246, 146] on select "Article categories Articles Comments Organizations Ticket forms Tickets Users" at bounding box center [319, 151] width 147 height 11
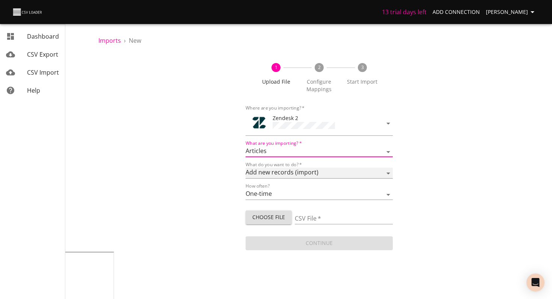
click at [287, 176] on select "Add new records (import) Update existing records (update) Add new and update ex…" at bounding box center [319, 173] width 147 height 11
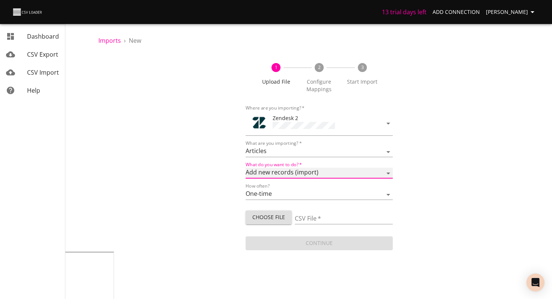
click at [246, 168] on select "Add new records (import) Update existing records (update) Add new and update ex…" at bounding box center [319, 173] width 147 height 11
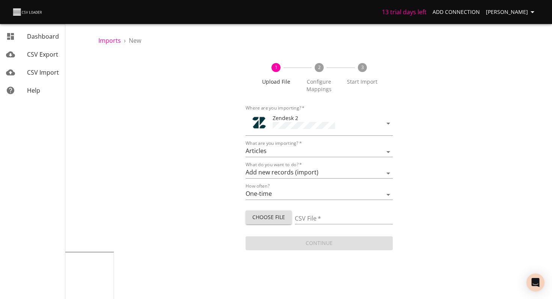
click at [284, 185] on div "How often? One-time Auto import" at bounding box center [319, 191] width 147 height 17
click at [271, 219] on span "Choose File" at bounding box center [269, 217] width 34 height 9
click at [281, 213] on span "Choose File" at bounding box center [269, 217] width 34 height 9
type input "zendeskimport-sampleKB-utility - zendeskimport-sampleKB-utility (1).csv"
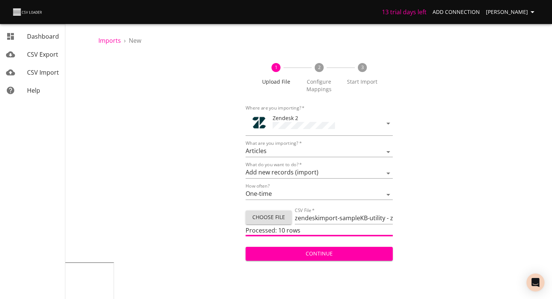
click at [293, 250] on span "Continue" at bounding box center [319, 253] width 135 height 9
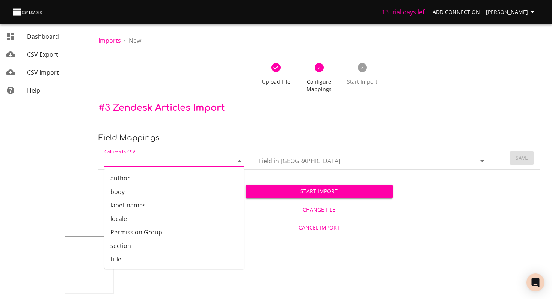
click at [167, 165] on input "Column in CSV" at bounding box center [162, 161] width 116 height 12
click at [163, 180] on li "author" at bounding box center [174, 179] width 140 height 14
type input "author"
click at [303, 157] on input "Field in [GEOGRAPHIC_DATA]" at bounding box center [361, 161] width 205 height 12
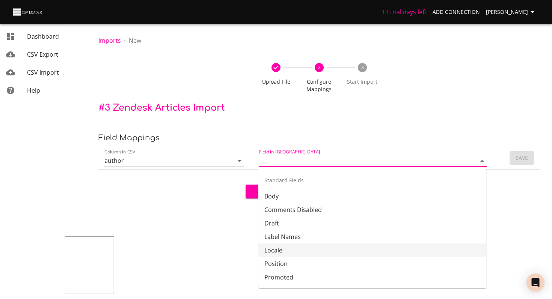
scroll to position [84, 0]
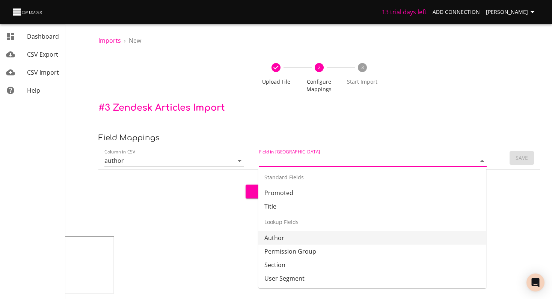
click at [287, 243] on li "Author" at bounding box center [372, 238] width 228 height 14
type input "Author"
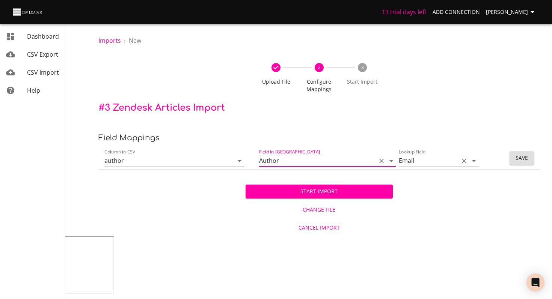
click at [453, 161] on input "Email" at bounding box center [427, 161] width 56 height 12
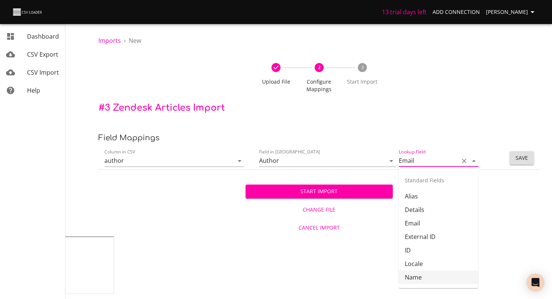
click at [421, 274] on li "Name" at bounding box center [439, 278] width 80 height 14
type input "Name"
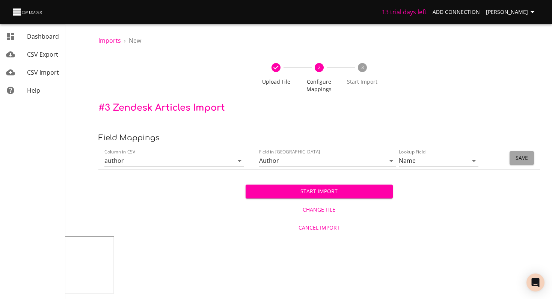
click at [519, 152] on button "Save" at bounding box center [522, 158] width 24 height 14
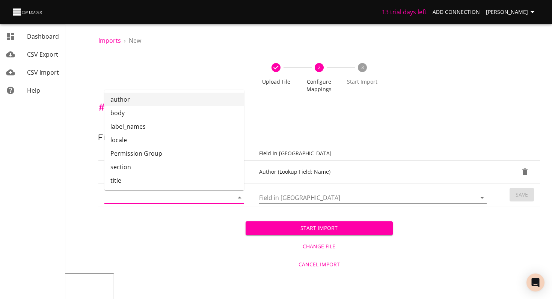
click at [195, 201] on input "Column in CSV" at bounding box center [162, 198] width 116 height 12
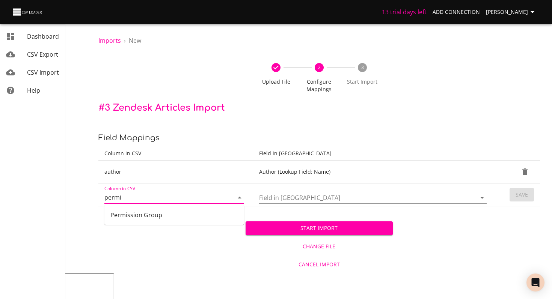
click at [164, 212] on li "Permission Group" at bounding box center [174, 215] width 140 height 14
type input "Permission Group"
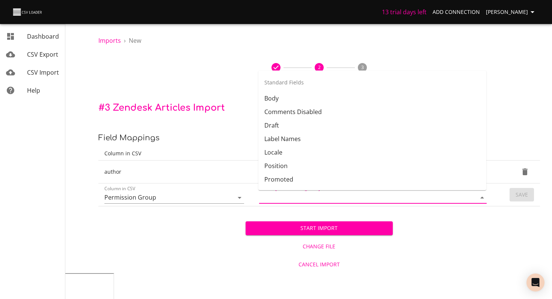
click at [293, 200] on input "Field in [GEOGRAPHIC_DATA]" at bounding box center [361, 198] width 205 height 12
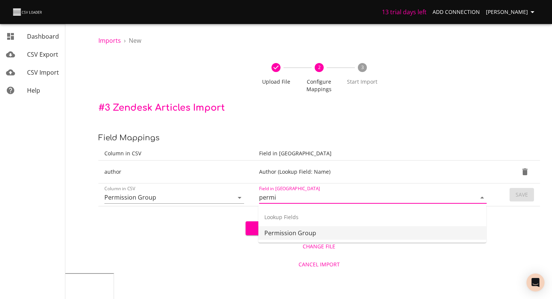
click at [305, 233] on li "Permission Group" at bounding box center [372, 233] width 228 height 14
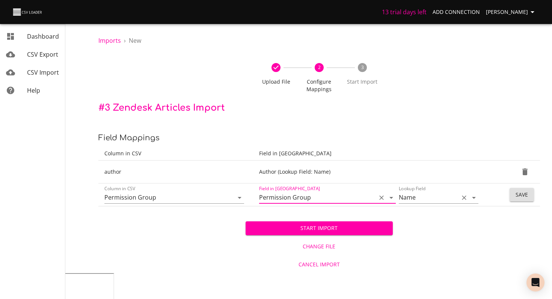
type input "Permission Group"
click at [432, 196] on input "Name" at bounding box center [427, 198] width 56 height 12
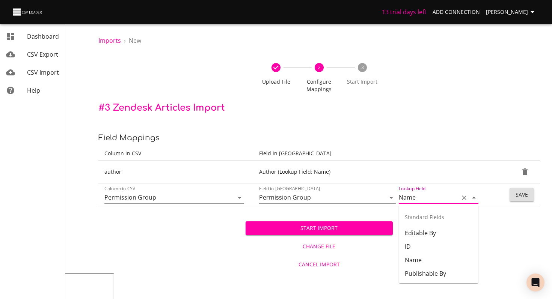
click at [441, 200] on input "Name" at bounding box center [427, 198] width 56 height 12
click at [513, 193] on button "Save" at bounding box center [522, 195] width 24 height 14
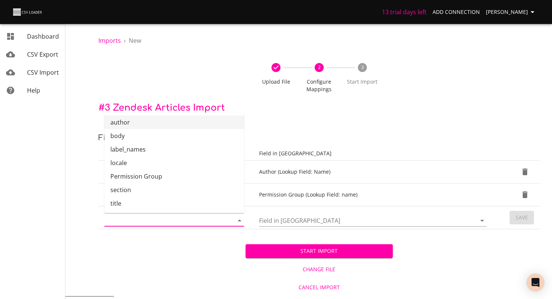
click at [156, 221] on input "Column in CSV" at bounding box center [162, 221] width 116 height 12
click at [153, 137] on li "body" at bounding box center [174, 136] width 140 height 14
type input "body"
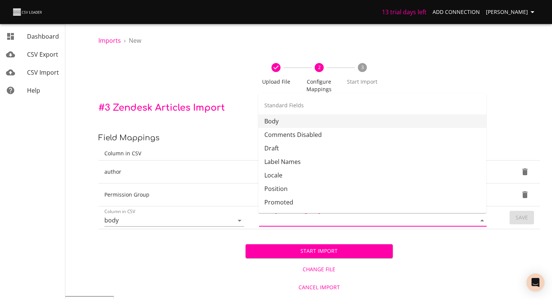
click at [297, 220] on input "Field in [GEOGRAPHIC_DATA]" at bounding box center [361, 221] width 205 height 12
click at [297, 124] on li "Body" at bounding box center [372, 122] width 228 height 14
type input "Body"
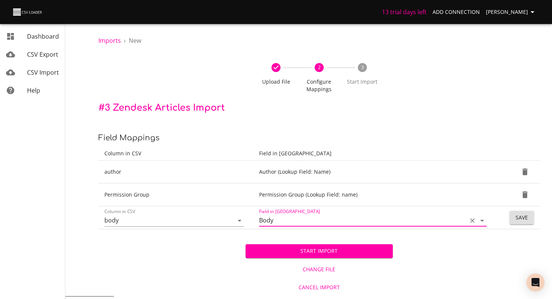
click at [518, 221] on span "Save" at bounding box center [522, 217] width 12 height 9
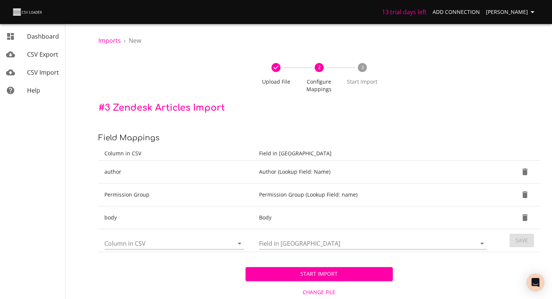
click at [214, 245] on input "Column in CSV" at bounding box center [162, 244] width 116 height 12
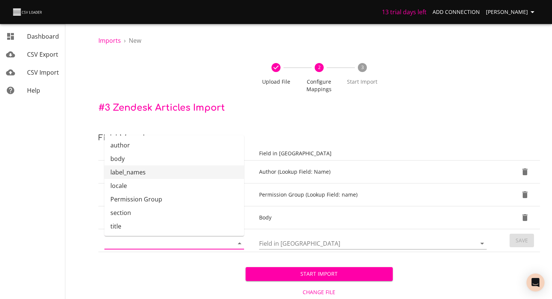
click at [200, 171] on li "label_names" at bounding box center [174, 173] width 140 height 14
type input "label_names"
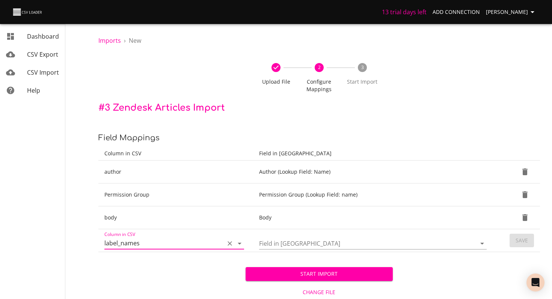
click at [294, 247] on input "Field in [GEOGRAPHIC_DATA]" at bounding box center [361, 244] width 205 height 12
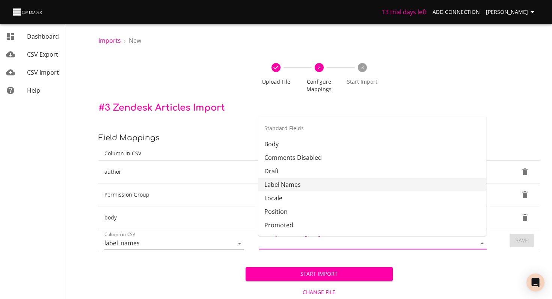
click at [296, 189] on li "Label Names" at bounding box center [372, 185] width 228 height 14
type input "Label Names"
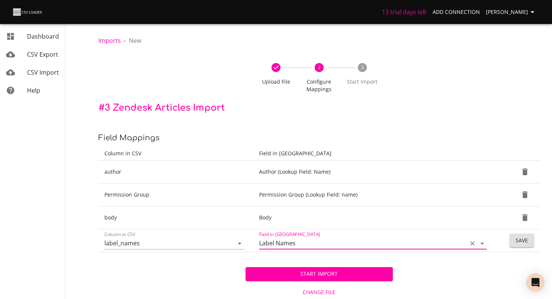
click at [529, 240] on button "Save" at bounding box center [522, 241] width 24 height 14
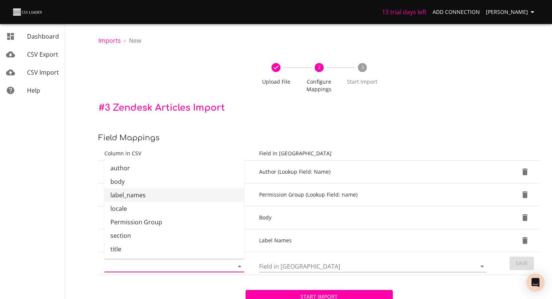
click at [201, 269] on input "Column in CSV" at bounding box center [162, 267] width 116 height 12
click at [202, 204] on li "locale" at bounding box center [174, 209] width 140 height 14
type input "locale"
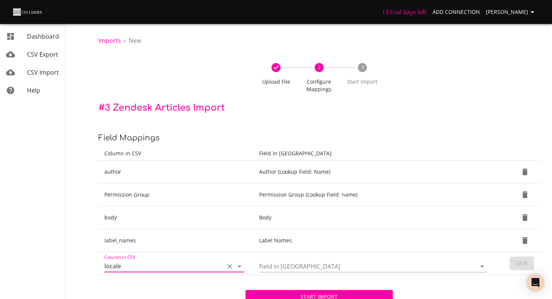
click at [276, 268] on input "Field in [GEOGRAPHIC_DATA]" at bounding box center [361, 267] width 205 height 12
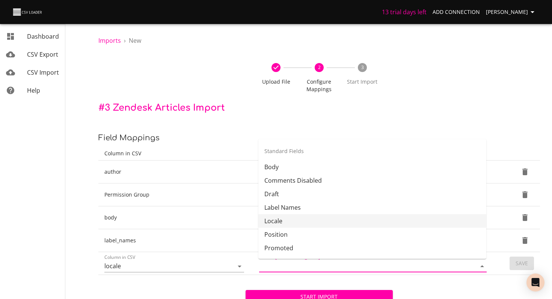
click at [295, 227] on li "Locale" at bounding box center [372, 221] width 228 height 14
type input "Locale"
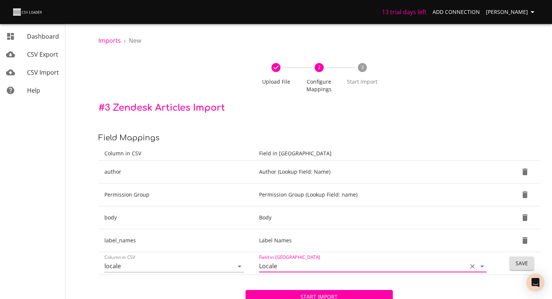
click at [523, 272] on td "Save" at bounding box center [518, 263] width 44 height 23
click at [523, 269] on button "Save" at bounding box center [522, 264] width 24 height 14
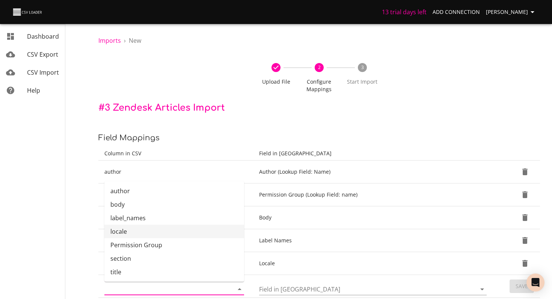
click at [145, 286] on input "Column in CSV" at bounding box center [162, 290] width 116 height 12
click at [146, 260] on li "section" at bounding box center [174, 259] width 140 height 14
type input "section"
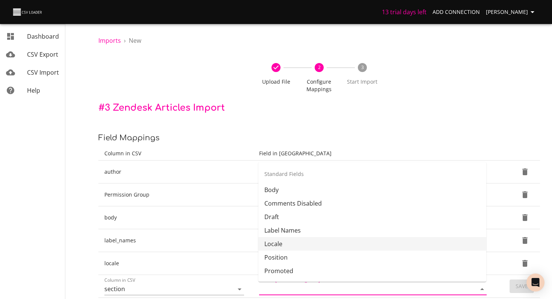
click at [293, 288] on input "Field in [GEOGRAPHIC_DATA]" at bounding box center [361, 290] width 205 height 12
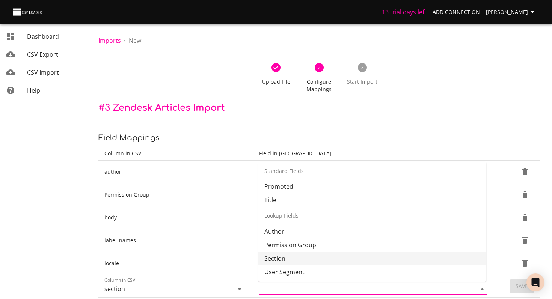
click at [296, 264] on li "Section" at bounding box center [372, 259] width 228 height 14
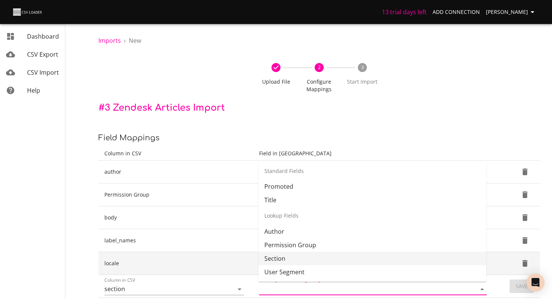
type input "Section"
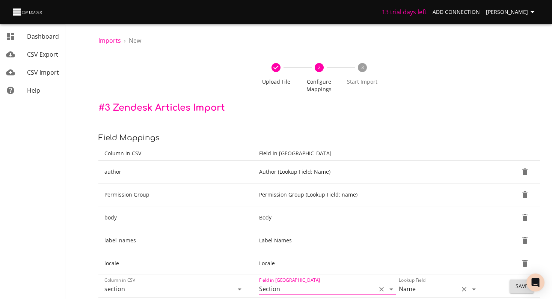
scroll to position [0, 0]
click at [511, 287] on button "Save" at bounding box center [522, 287] width 24 height 14
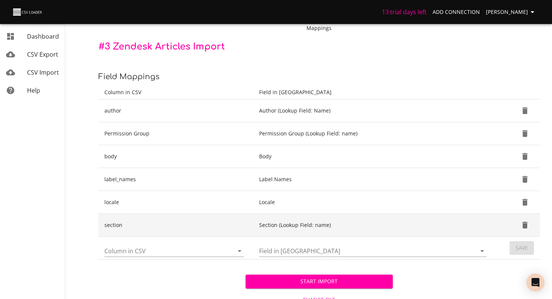
scroll to position [83, 0]
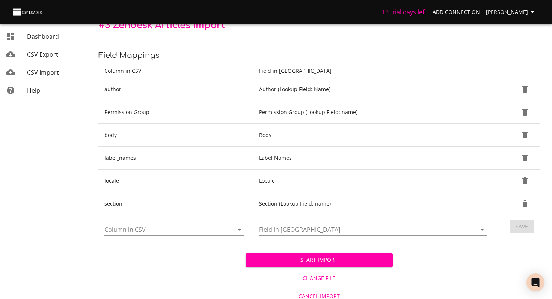
click at [171, 223] on div "Column in CSV" at bounding box center [174, 227] width 140 height 18
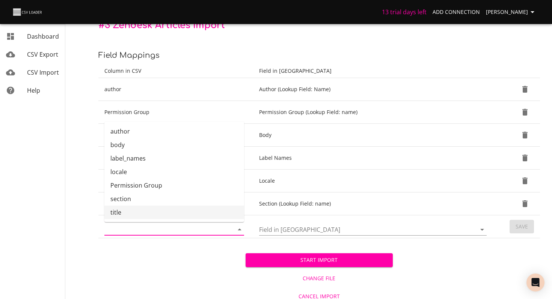
click at [164, 209] on li "title" at bounding box center [174, 213] width 140 height 14
type input "title"
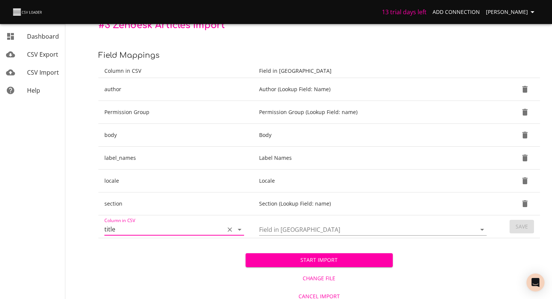
click at [285, 228] on input "Field in [GEOGRAPHIC_DATA]" at bounding box center [361, 230] width 205 height 12
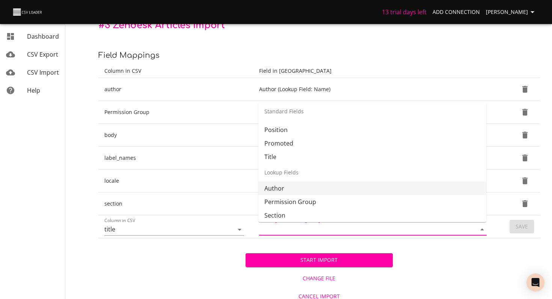
scroll to position [78, 0]
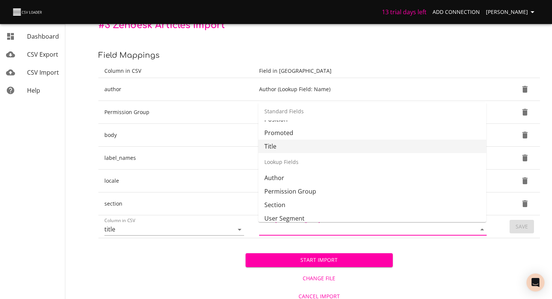
click at [287, 145] on li "Title" at bounding box center [372, 147] width 228 height 14
type input "Title"
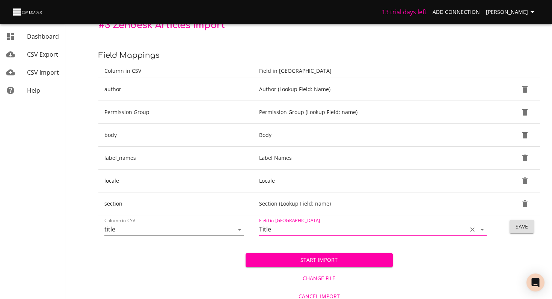
click at [527, 226] on span "Save" at bounding box center [522, 226] width 12 height 9
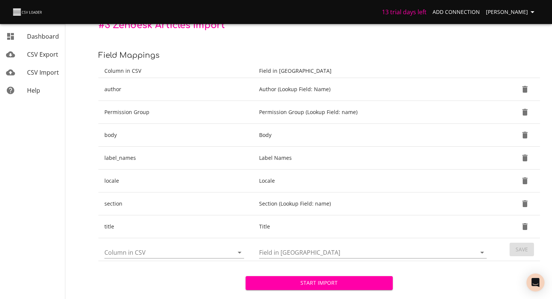
click at [275, 279] on span "Start Import" at bounding box center [319, 283] width 135 height 9
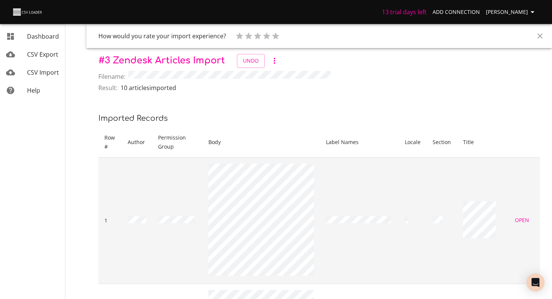
click at [523, 218] on span "Open" at bounding box center [522, 220] width 18 height 9
